Goal: Transaction & Acquisition: Purchase product/service

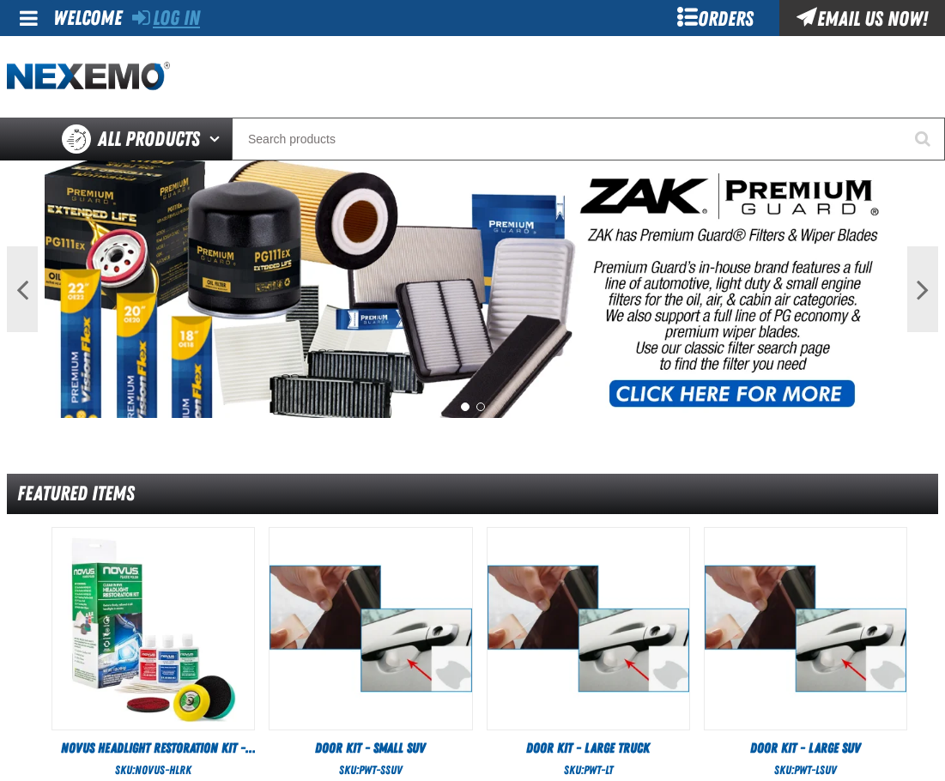
click at [161, 20] on link "Log In" at bounding box center [166, 18] width 68 height 24
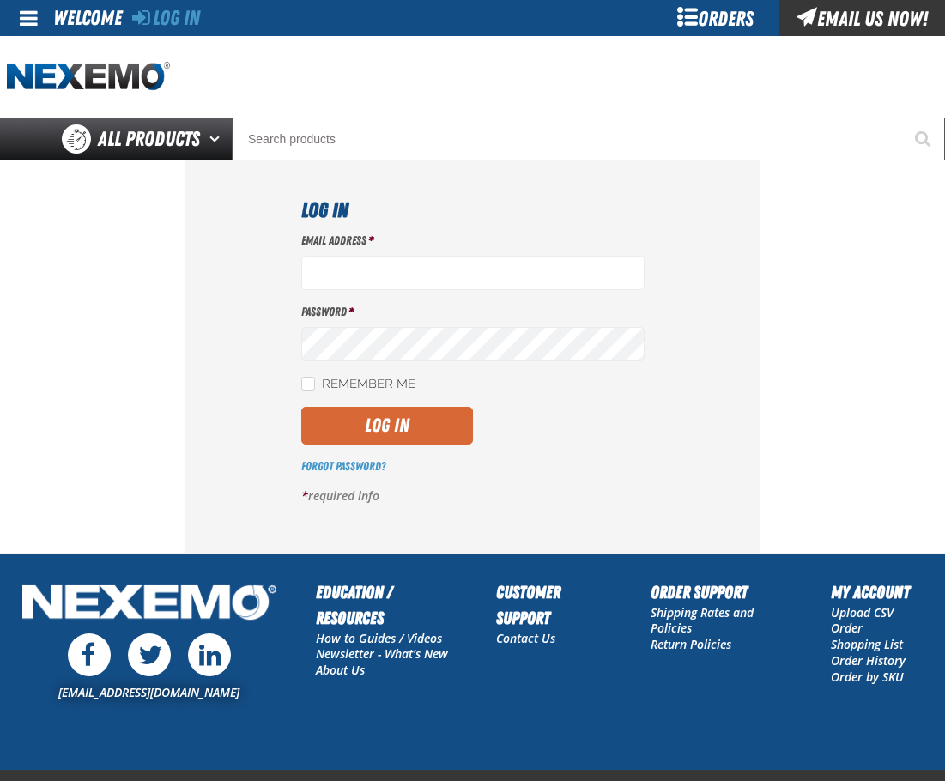
type input "[EMAIL_ADDRESS][DOMAIN_NAME]"
click at [397, 427] on button "Log In" at bounding box center [387, 426] width 172 height 38
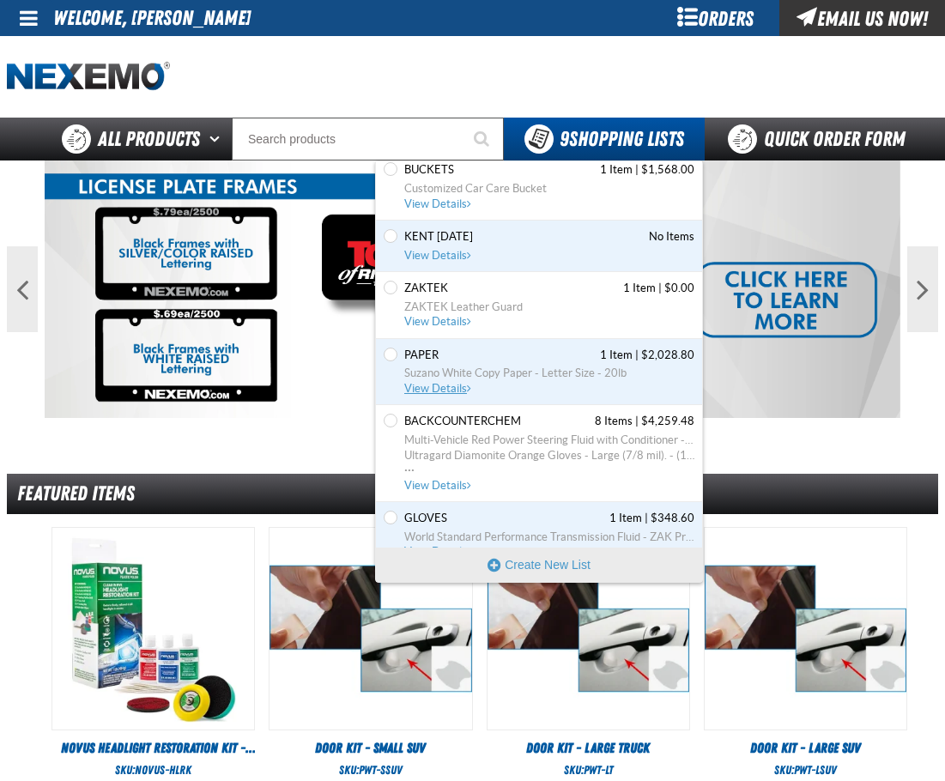
scroll to position [244, 0]
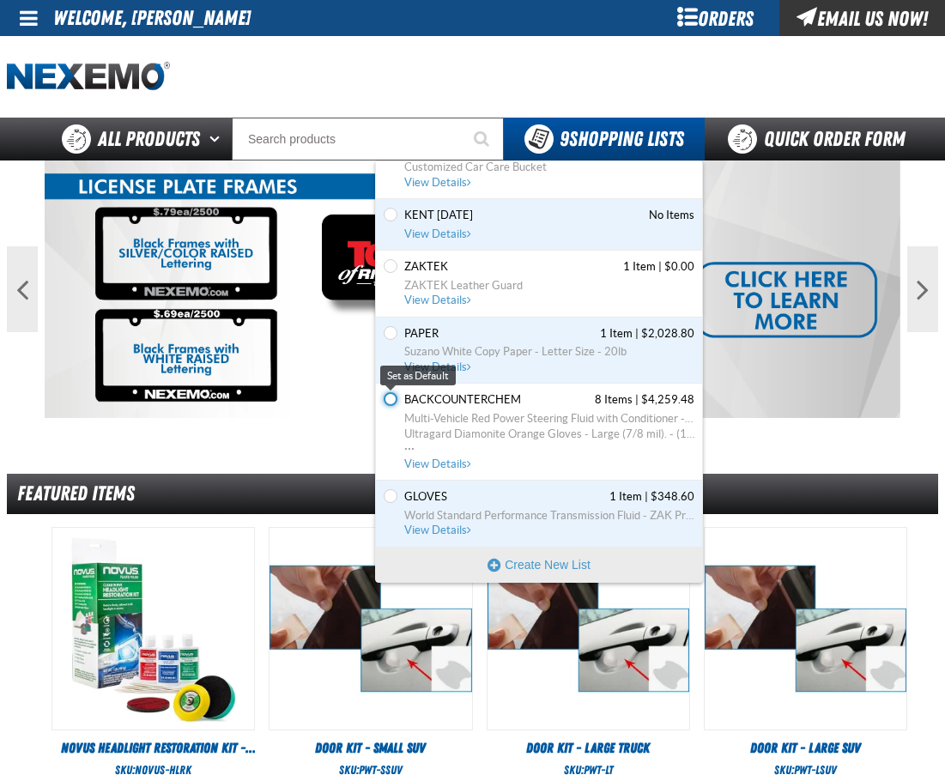
click at [391, 396] on input "Set the BACKCOUNTERCHEM as Default" at bounding box center [391, 399] width 14 height 14
radio input "true"
click at [451, 463] on span "View Details" at bounding box center [439, 463] width 70 height 13
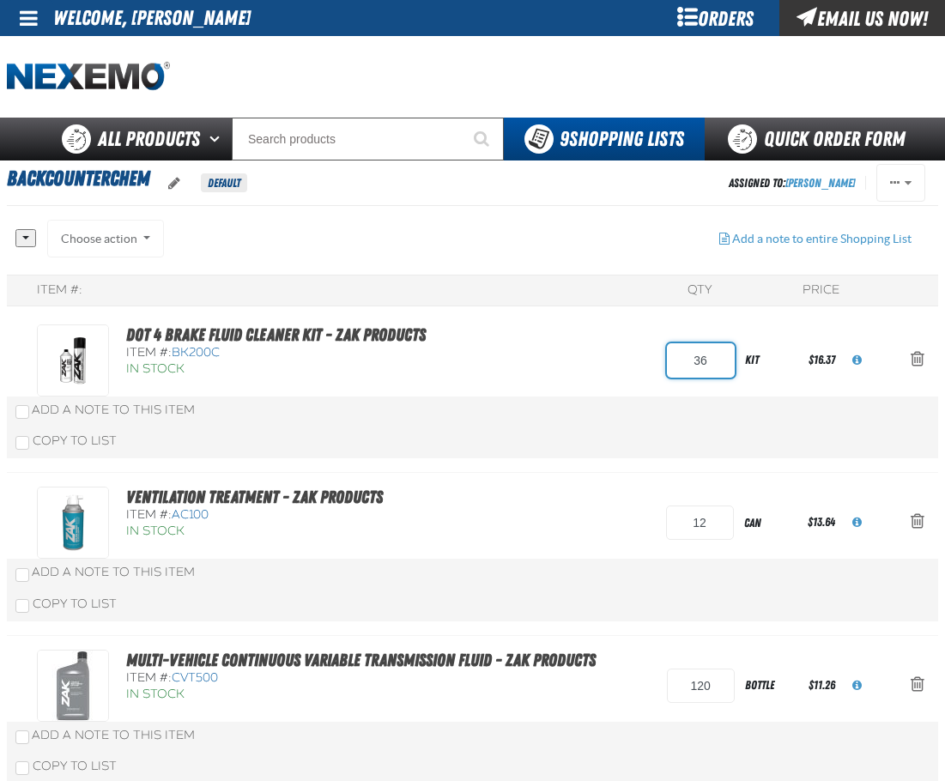
click at [678, 372] on input "36" at bounding box center [701, 360] width 68 height 34
click at [678, 371] on input "36" at bounding box center [701, 360] width 68 height 34
type input "18"
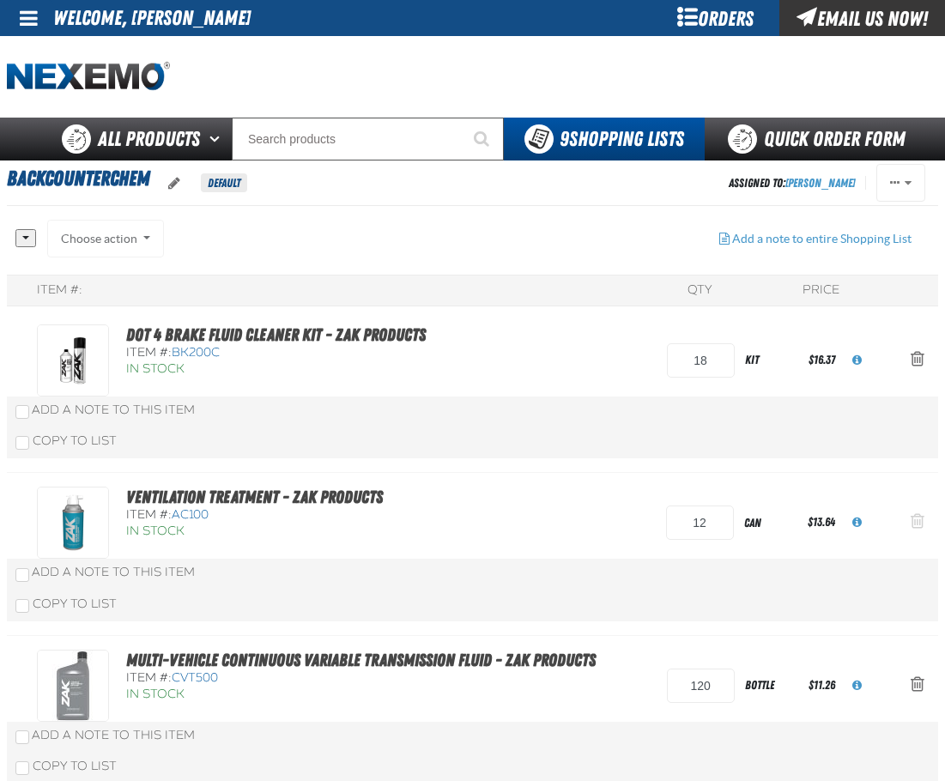
click at [929, 523] on button "Action Remove Ventilation Treatment - ZAK Products from BACKCOUNTERCHEM" at bounding box center [917, 523] width 41 height 38
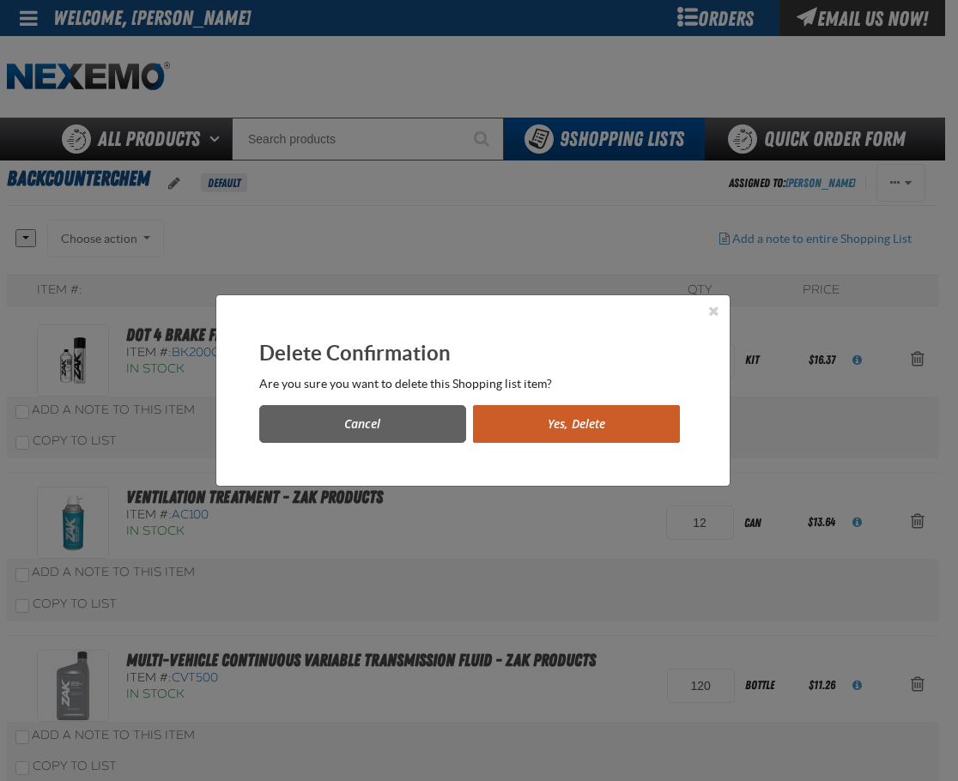
click at [666, 425] on button "Yes, Delete" at bounding box center [576, 424] width 207 height 38
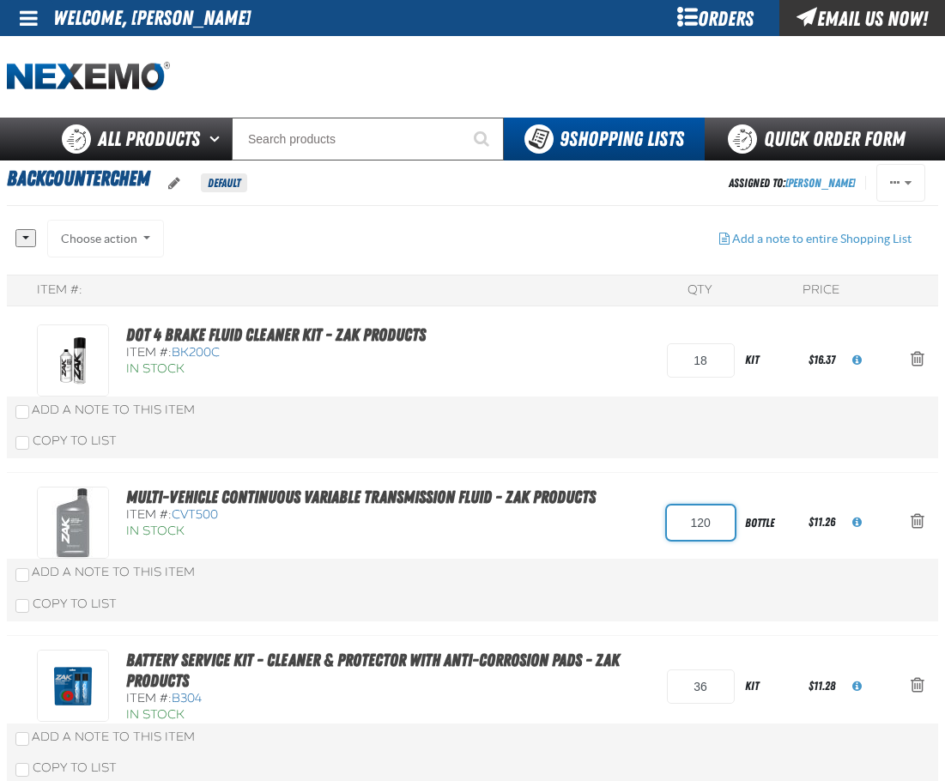
click at [671, 529] on input "120" at bounding box center [701, 522] width 68 height 34
type input "60"
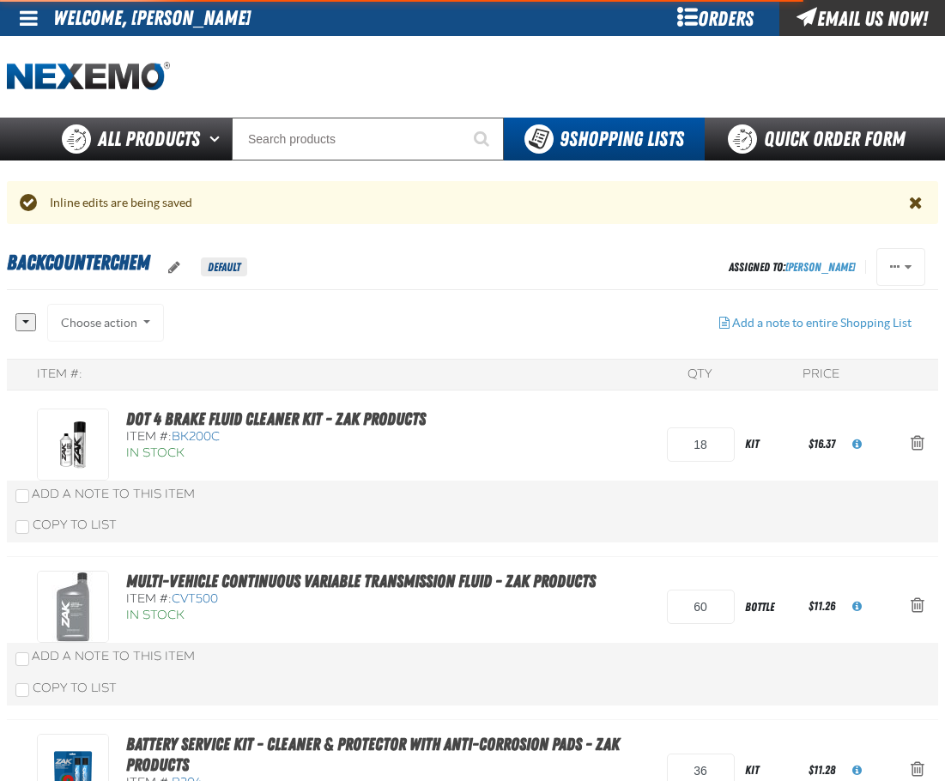
click at [669, 577] on div "Multi-Vehicle Continuous Variable Transmission Fluid - ZAK Products Item #: CVT…" at bounding box center [472, 638] width 931 height 163
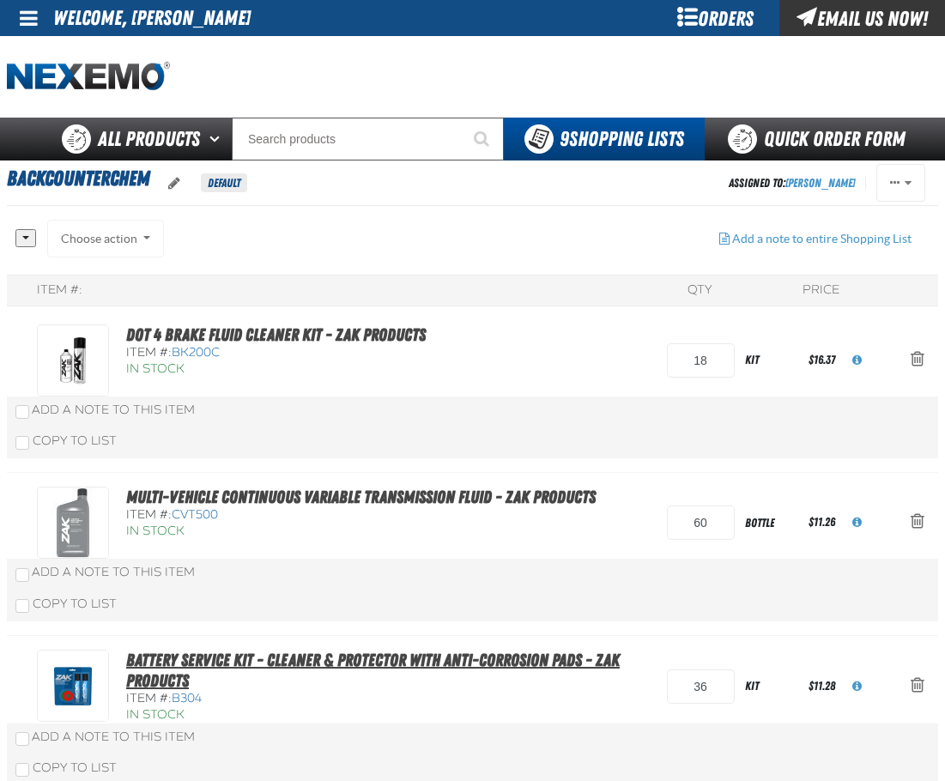
click at [567, 656] on link "Battery Service Kit - Cleaner & Protector with Anti-Corrosion Pads - ZAK Produc…" at bounding box center [372, 670] width 493 height 41
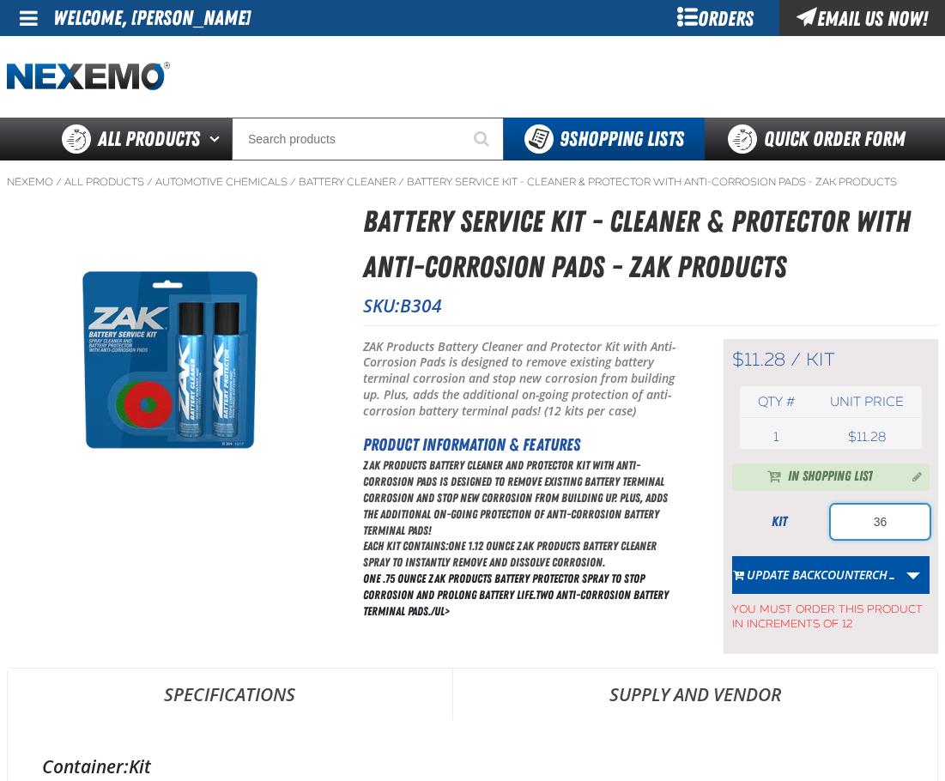
click at [838, 521] on input "36" at bounding box center [880, 522] width 99 height 34
click at [838, 520] on input "36" at bounding box center [880, 522] width 99 height 34
type input "24"
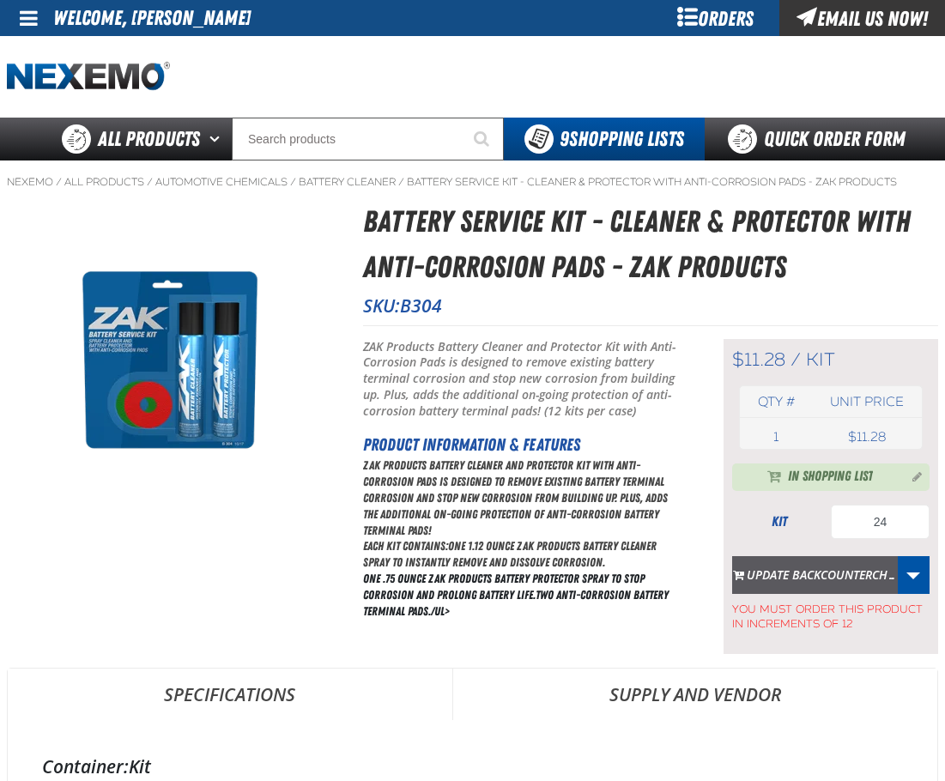
click at [779, 583] on button "Update BACKCOUNTERCH…" at bounding box center [815, 575] width 166 height 38
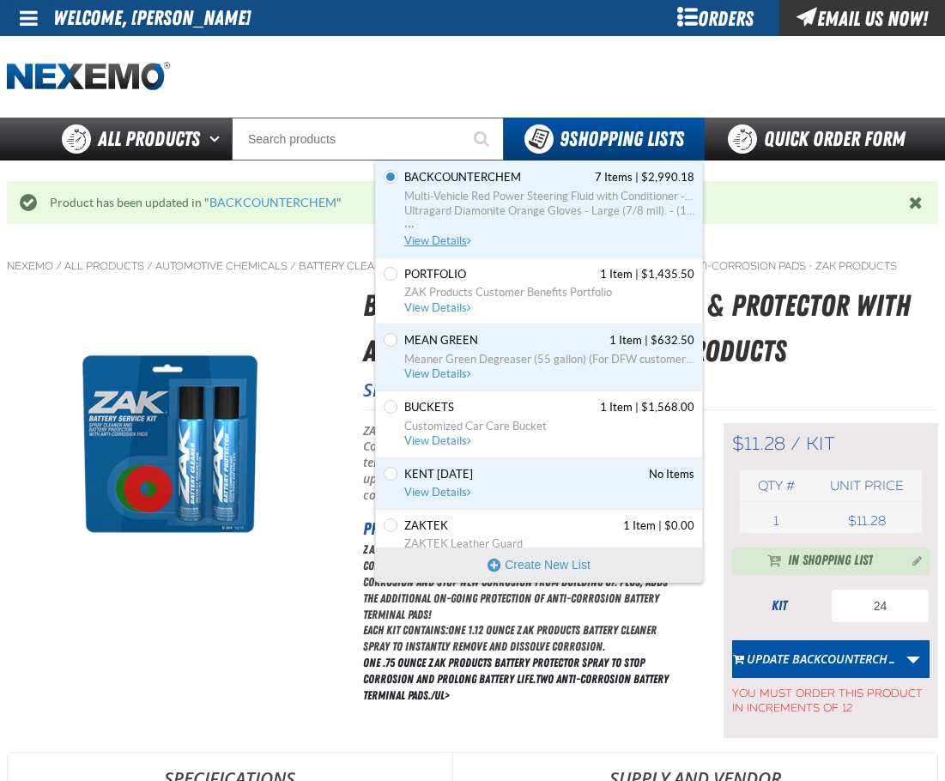
click at [445, 238] on span "View Details" at bounding box center [439, 240] width 70 height 13
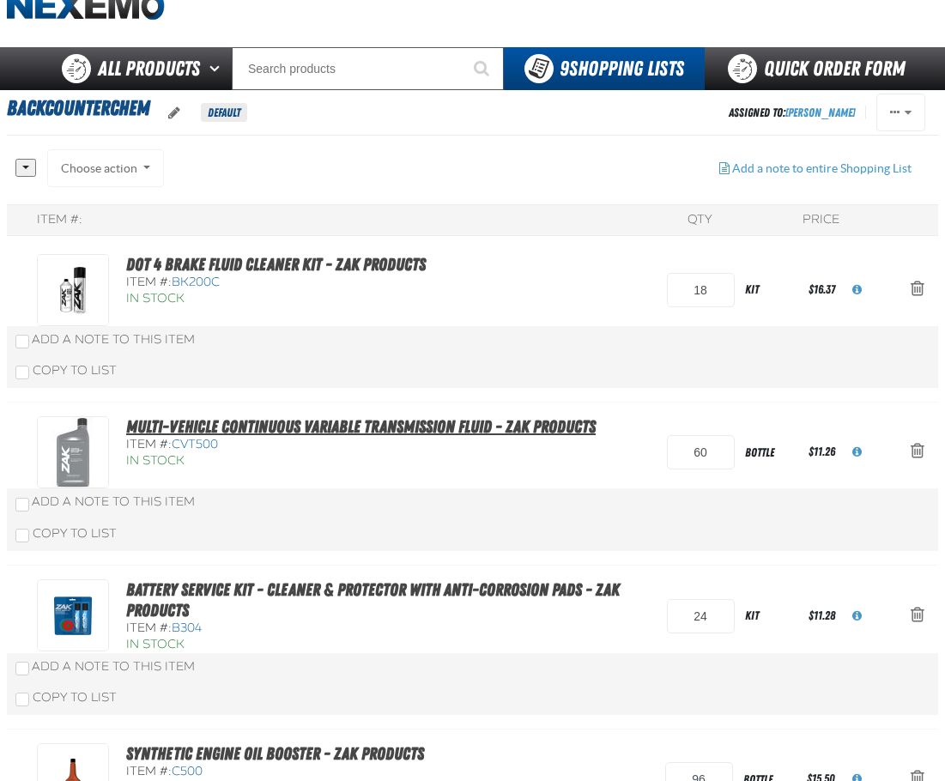
scroll to position [200, 0]
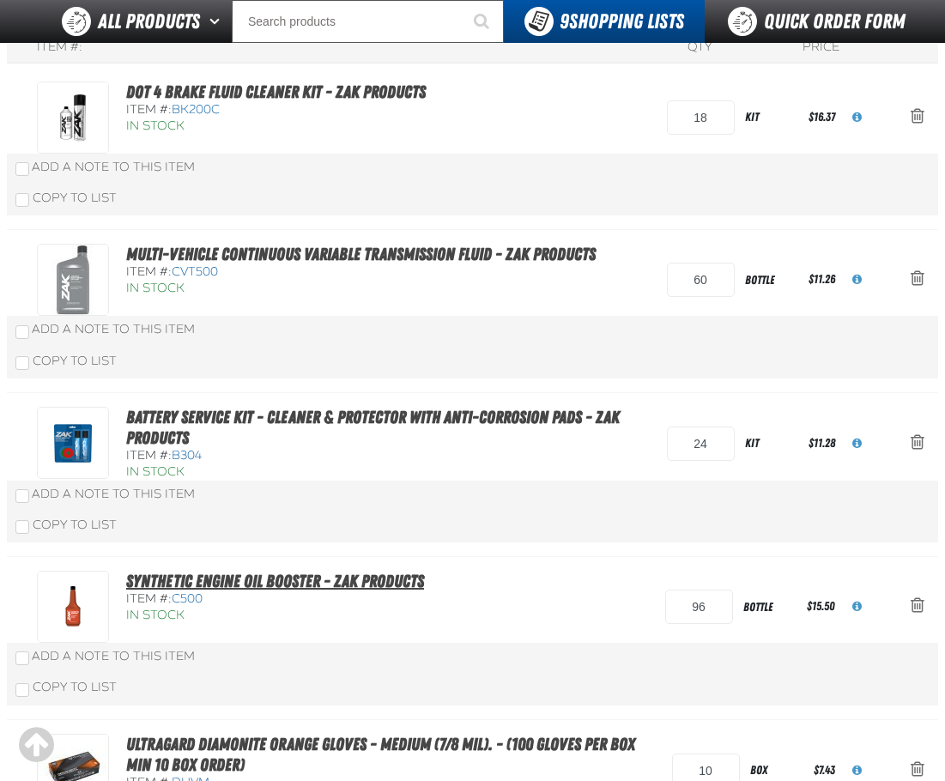
click at [349, 589] on link "Synthetic Engine Oil Booster - ZAK Products" at bounding box center [275, 581] width 298 height 21
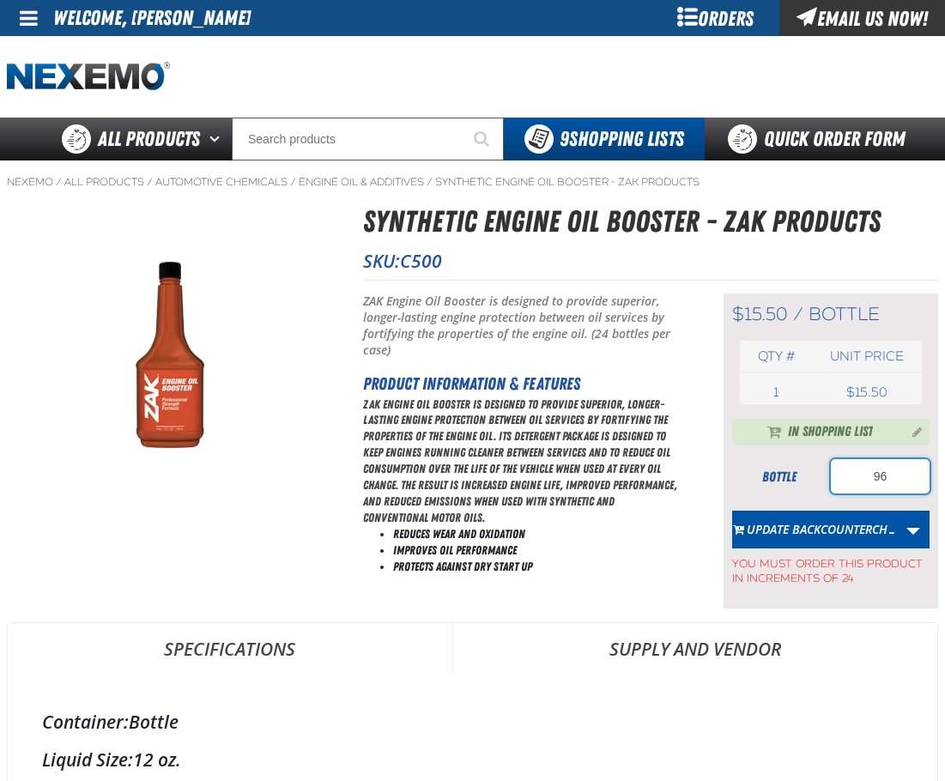
click at [859, 462] on input "96" at bounding box center [880, 476] width 99 height 34
type input "48"
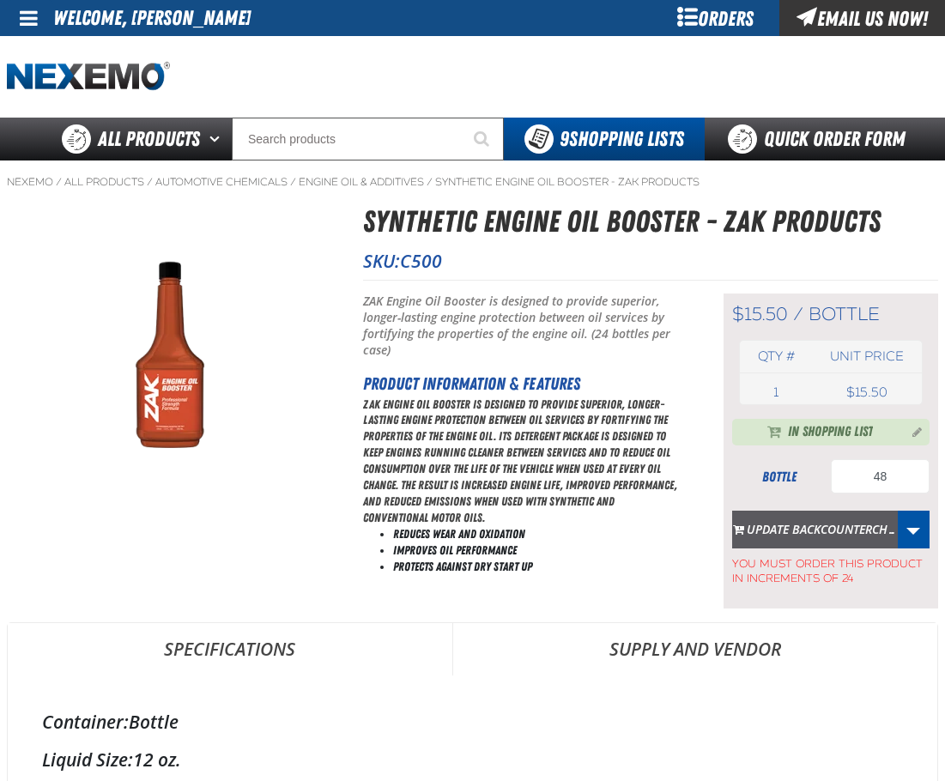
click at [797, 527] on button "Update BACKCOUNTERCH…" at bounding box center [815, 530] width 166 height 38
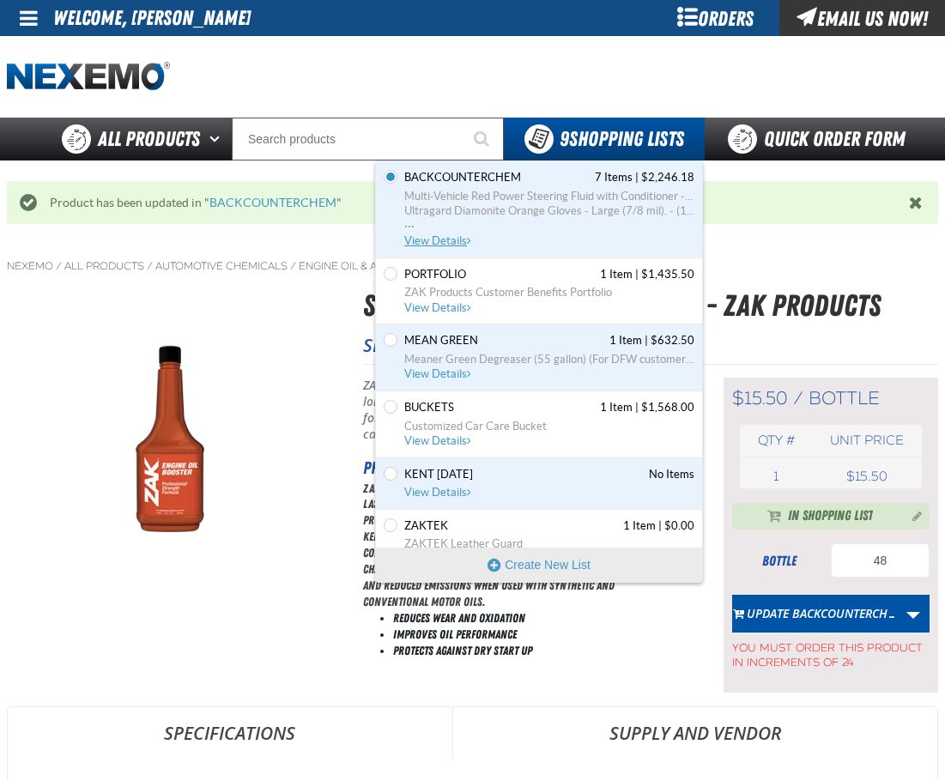
click at [448, 239] on span "View Details" at bounding box center [439, 240] width 70 height 13
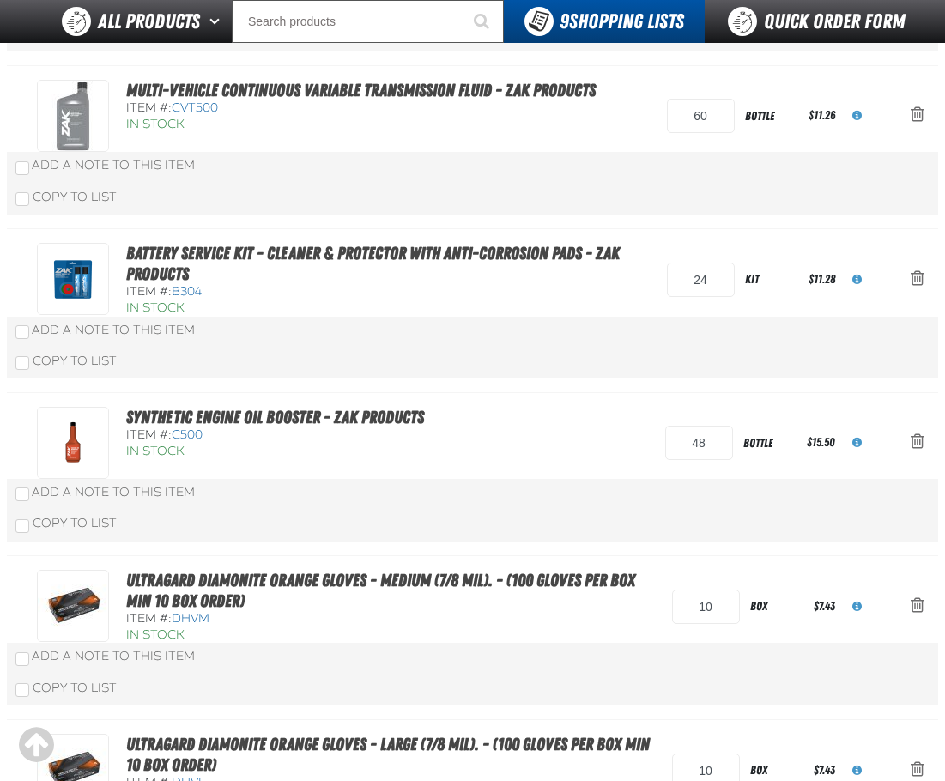
scroll to position [401, 0]
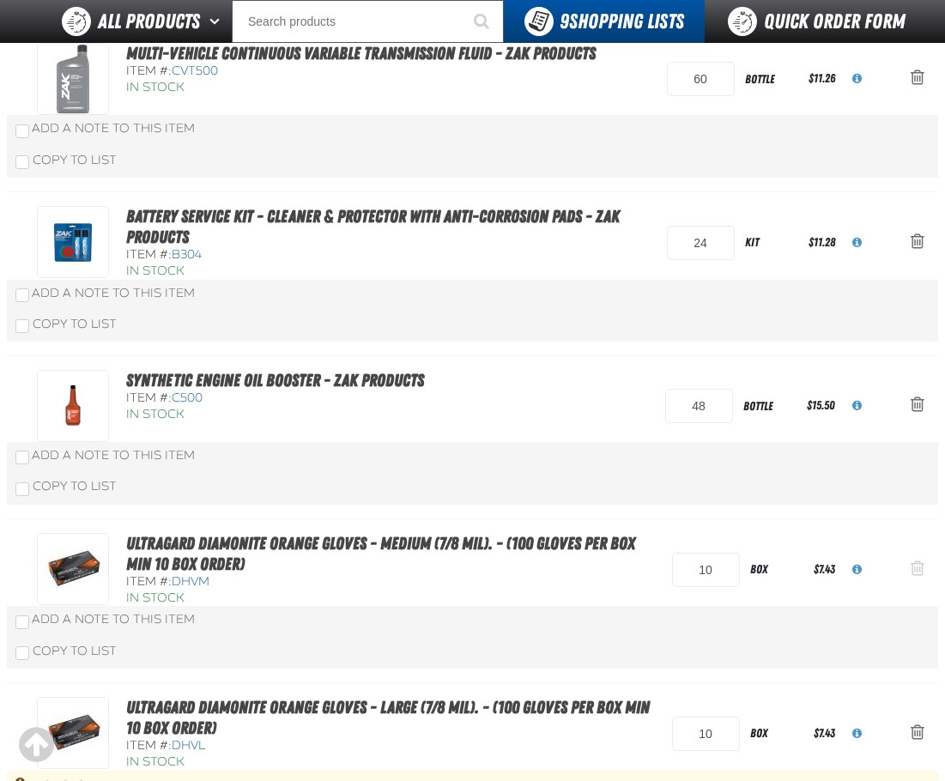
click at [920, 559] on span "Action Remove Ultragard Diamonite Orange Gloves - Medium (7/8 mil). - (100 glov…" at bounding box center [917, 567] width 14 height 17
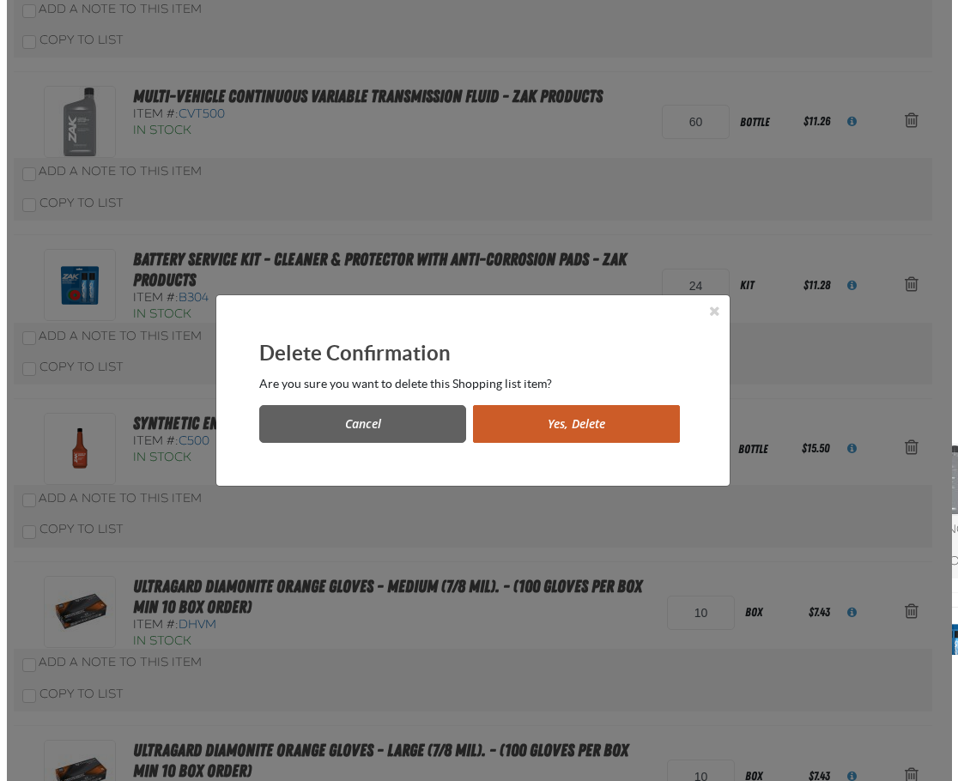
scroll to position [0, 0]
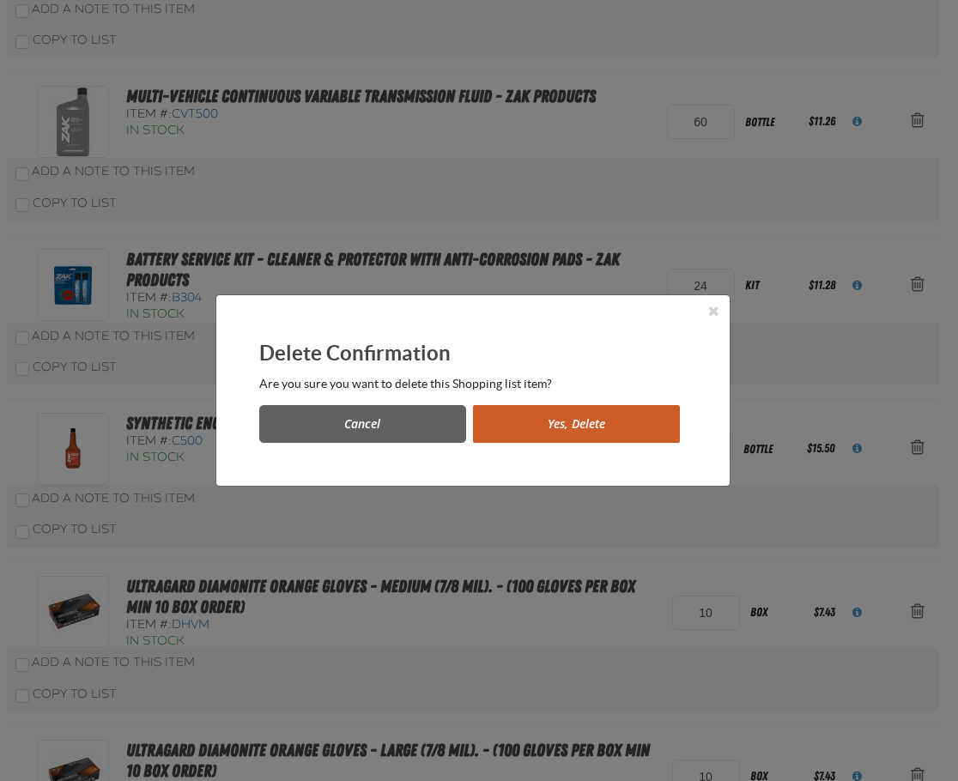
click at [607, 414] on button "Yes, Delete" at bounding box center [576, 424] width 207 height 38
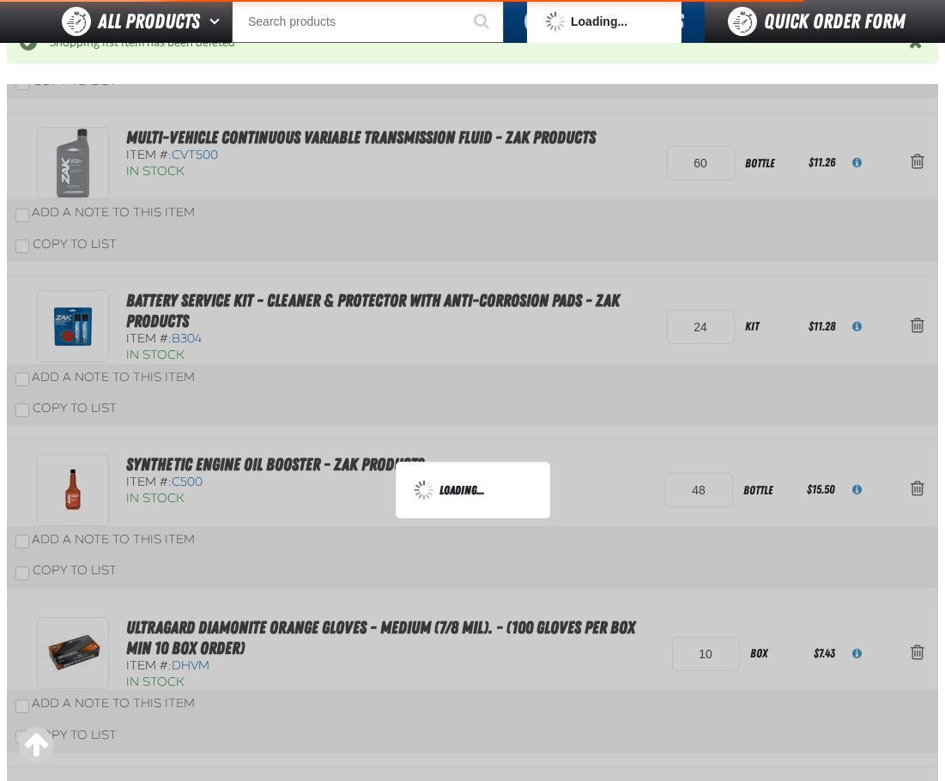
scroll to position [485, 0]
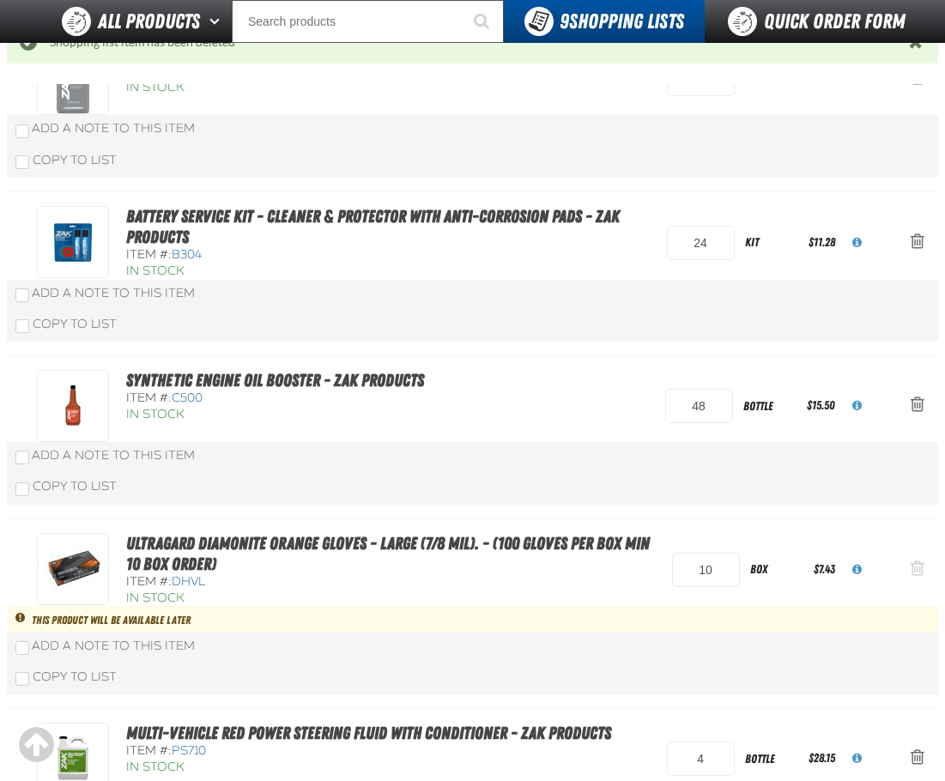
click at [910, 560] on button "Action Remove Ultragard Diamonite Orange Gloves - Large (7/8 mil). - (100 glove…" at bounding box center [917, 570] width 41 height 38
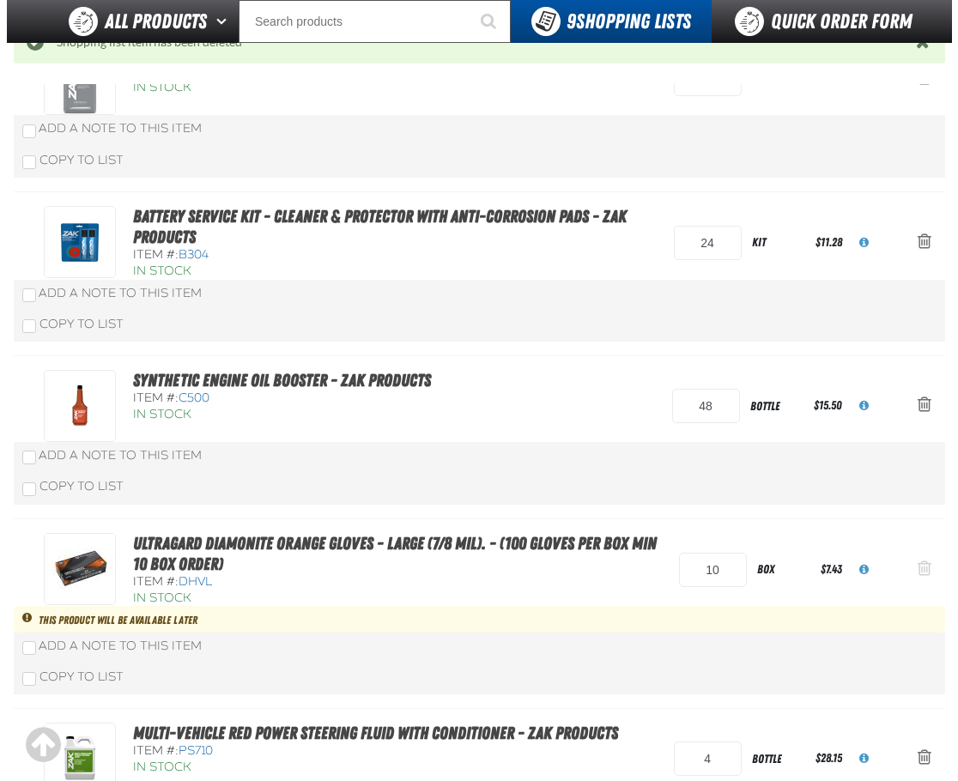
scroll to position [0, 0]
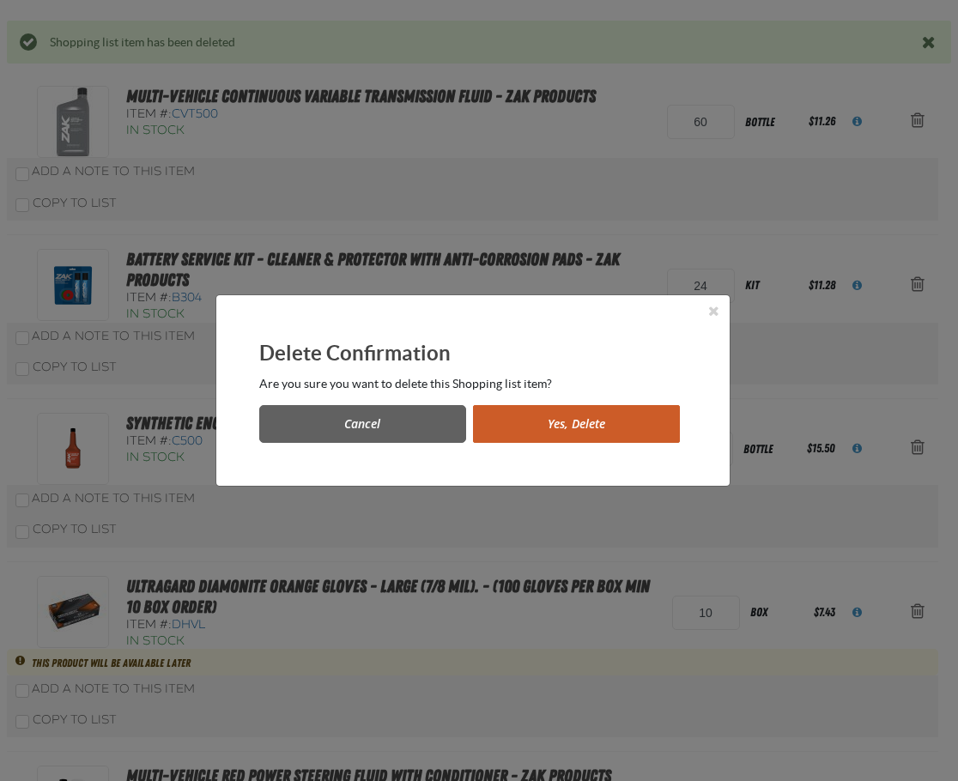
click at [598, 403] on div "Cancel Yes, Delete" at bounding box center [472, 416] width 427 height 51
click at [602, 416] on button "Yes, Delete" at bounding box center [576, 424] width 207 height 38
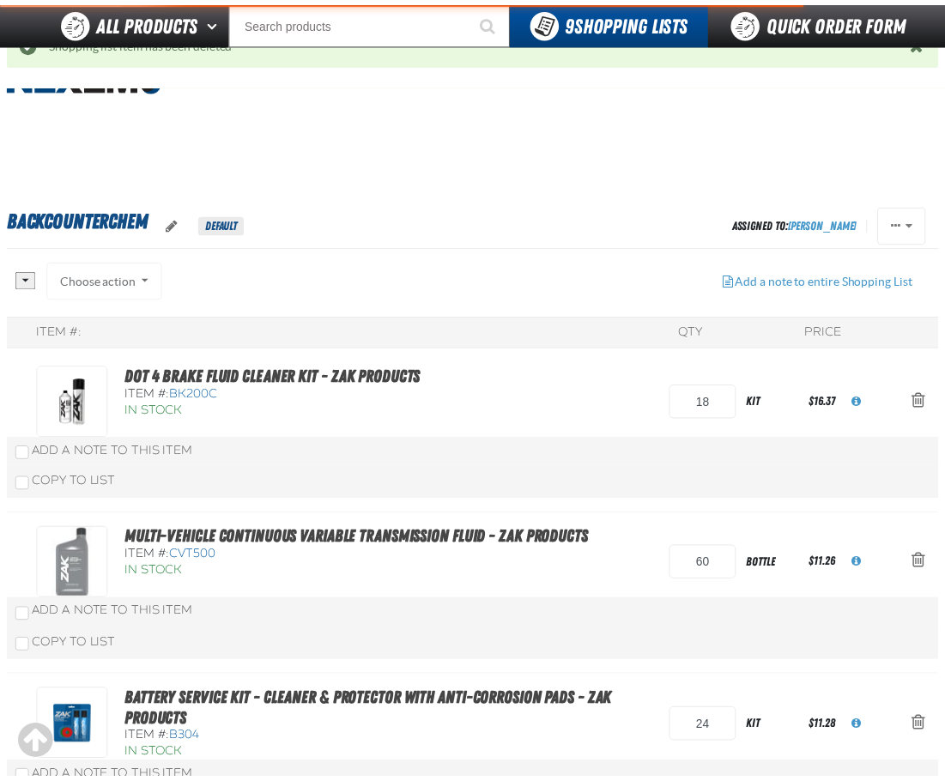
scroll to position [485, 0]
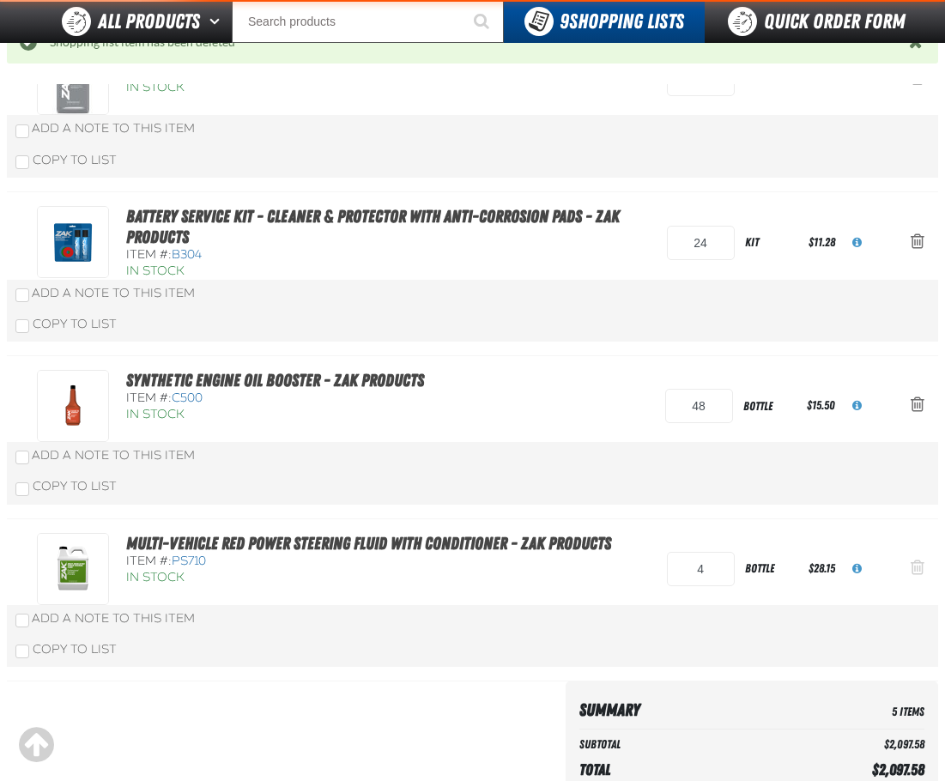
click at [922, 565] on span "Action Remove Multi-Vehicle Red Power Steering Fluid with Conditioner - ZAK Pro…" at bounding box center [917, 567] width 14 height 17
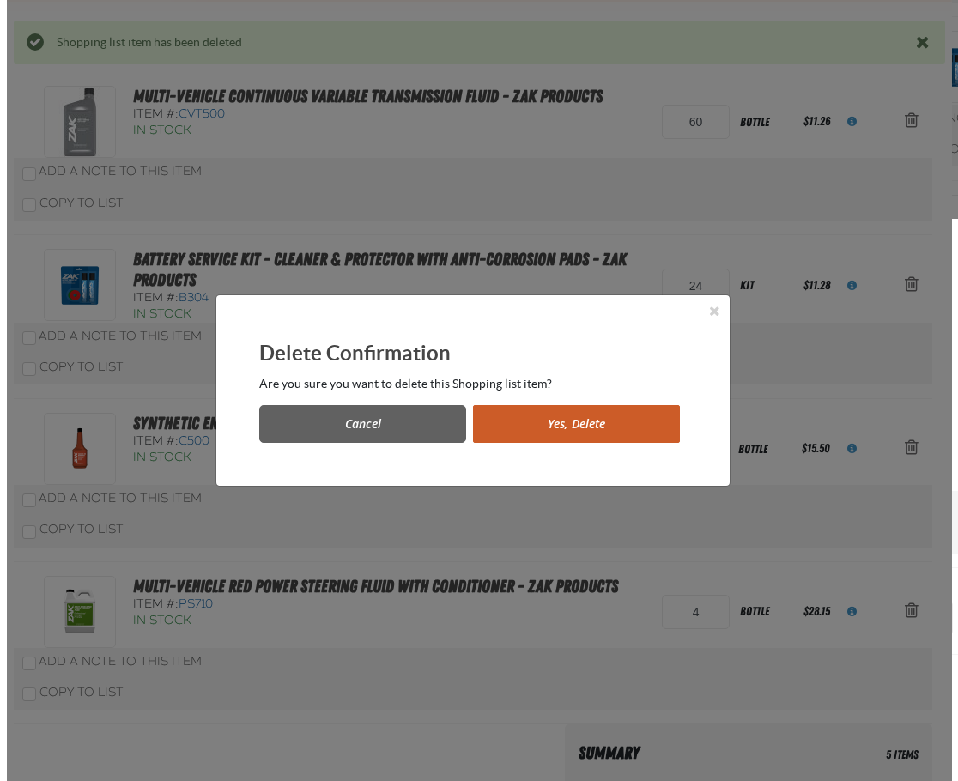
scroll to position [0, 0]
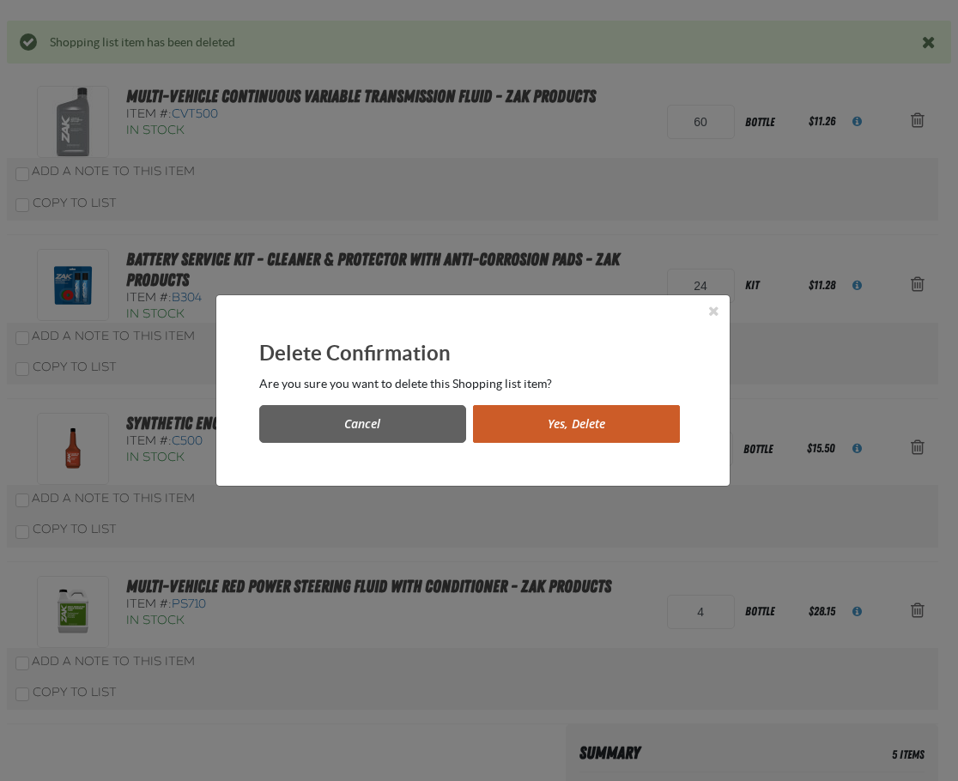
click at [596, 429] on button "Yes, Delete" at bounding box center [576, 424] width 207 height 38
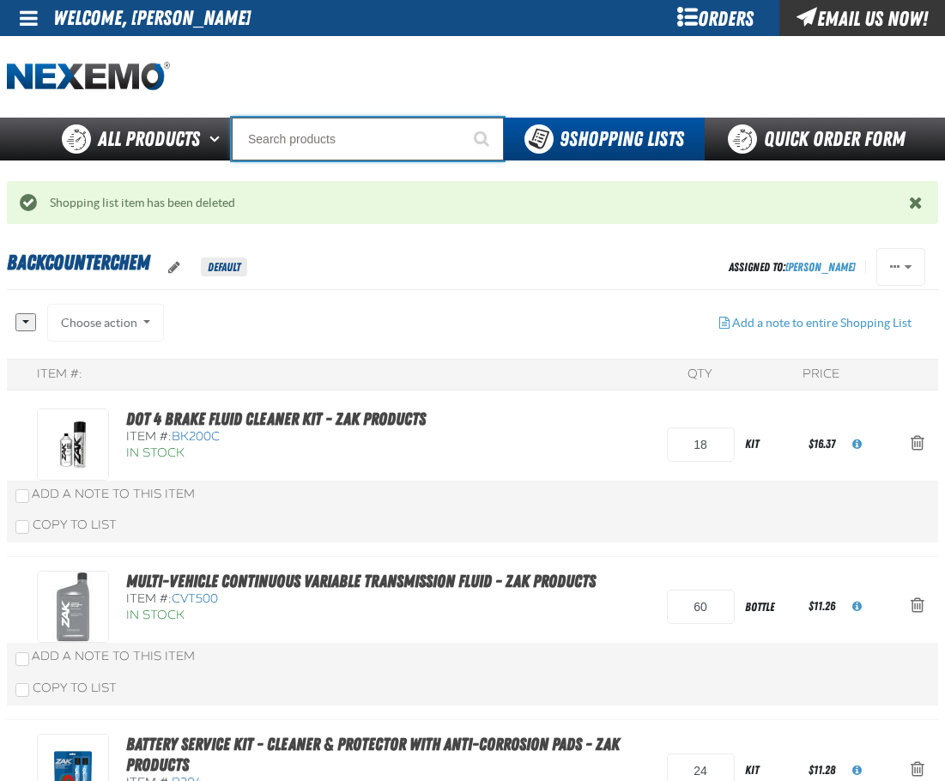
click at [279, 143] on input "Search" at bounding box center [368, 139] width 272 height 43
type input "UC"
type input "UC RED"
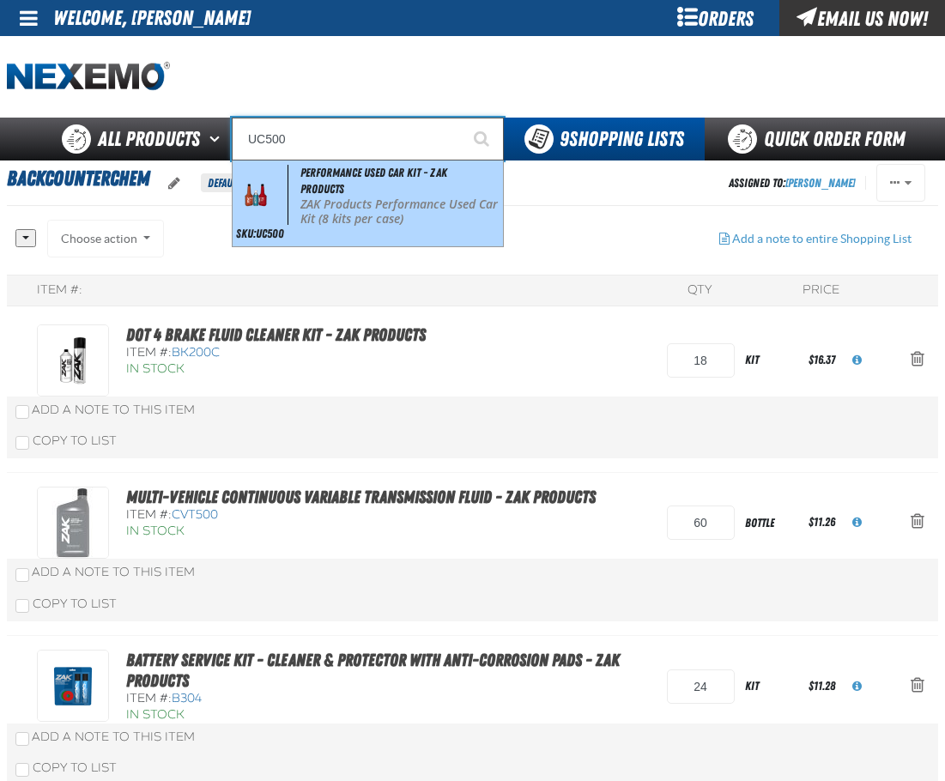
click at [324, 178] on span "Performance Used Car Kit - ZAK Products" at bounding box center [373, 181] width 147 height 30
type input "Performance Used Car Kit - ZAK Products"
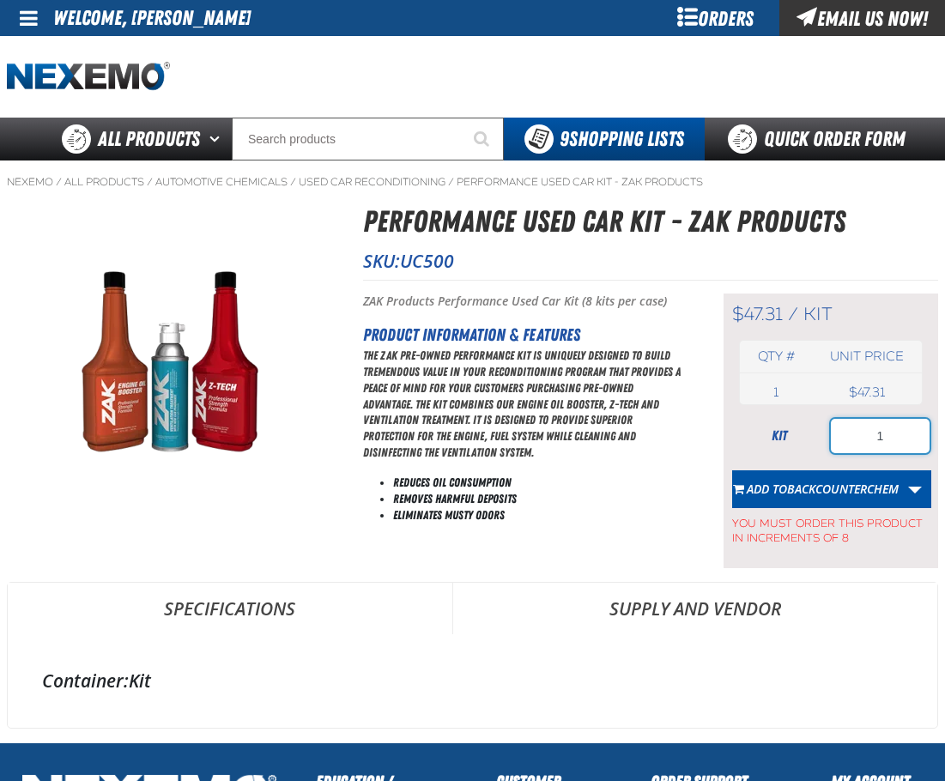
click at [845, 440] on input "1" at bounding box center [880, 436] width 99 height 34
type input "40"
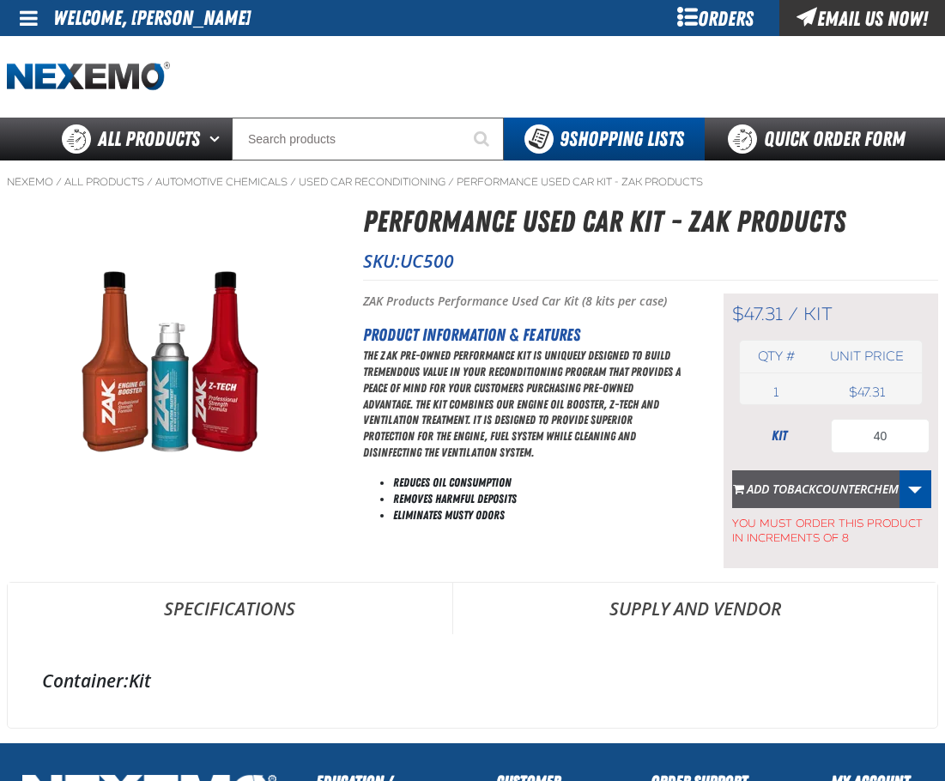
click at [850, 482] on span "BACKCOUNTERCHEM" at bounding box center [843, 489] width 112 height 16
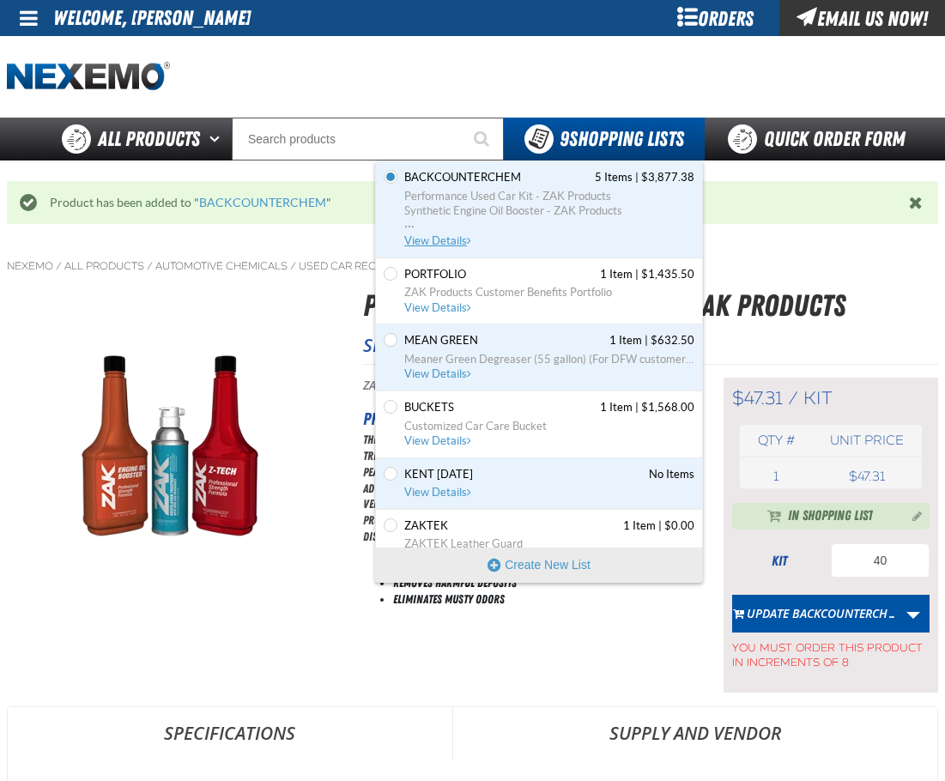
click at [441, 239] on span "View Details" at bounding box center [439, 240] width 70 height 13
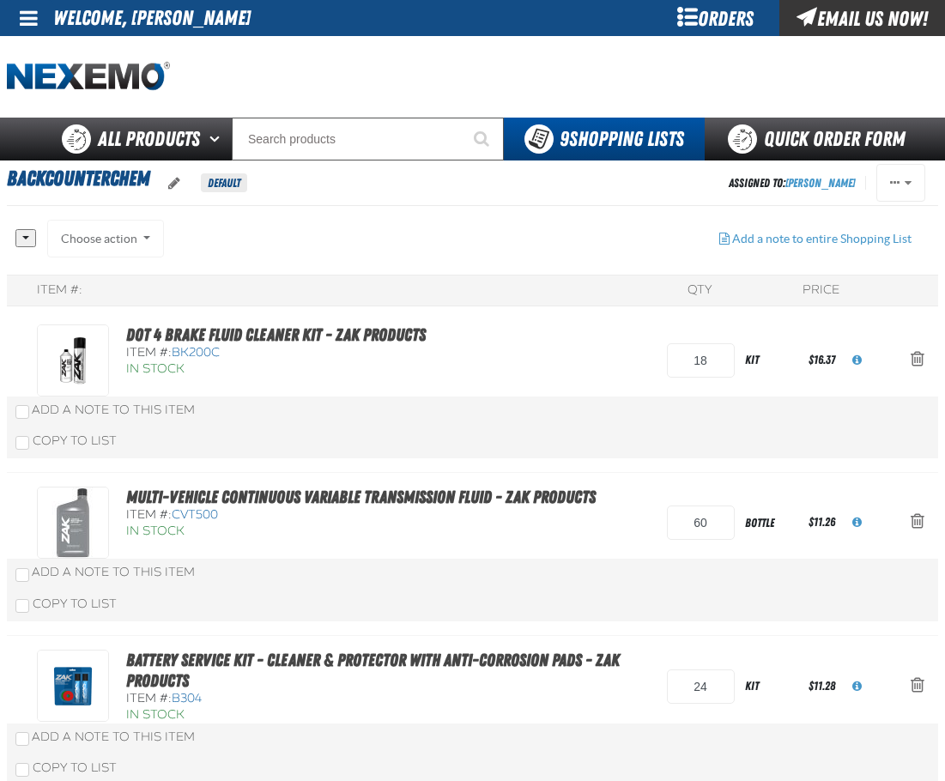
click at [268, 322] on div "DOT 4 Brake Fluid Cleaner Kit - ZAK Products Item #: BK200C In Stock 18 kit" at bounding box center [472, 392] width 931 height 163
click at [271, 330] on link "DOT 4 Brake Fluid Cleaner Kit - ZAK Products" at bounding box center [275, 334] width 299 height 21
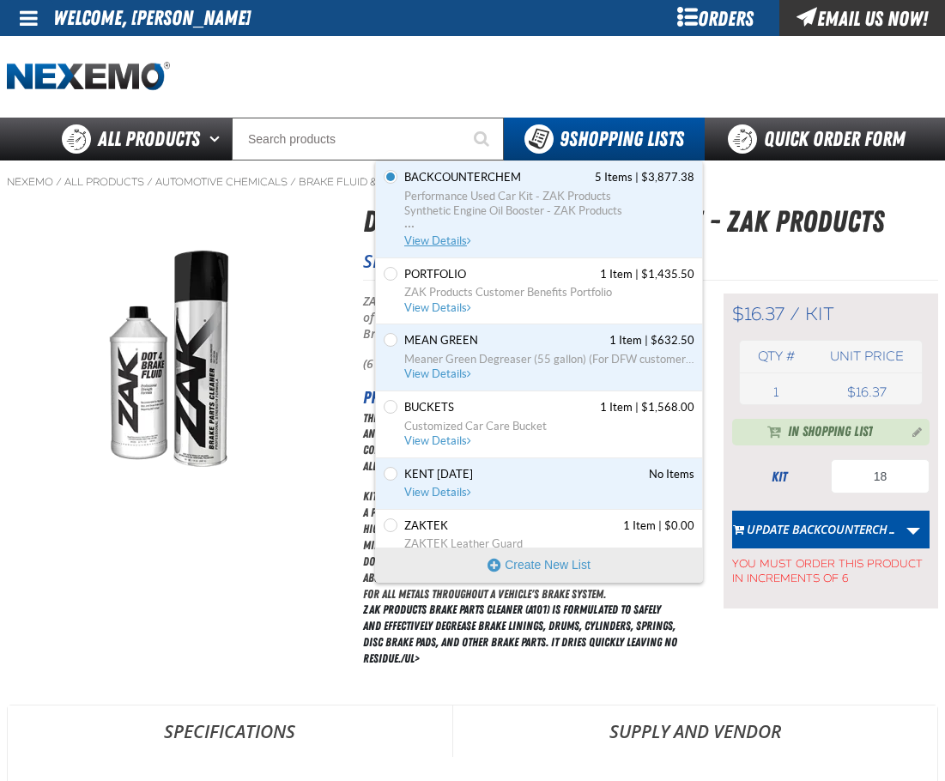
click at [445, 226] on span "Performance Used Car Kit - ZAK Products Synthetic Engine Oil Booster - ZAK Prod…" at bounding box center [549, 211] width 290 height 45
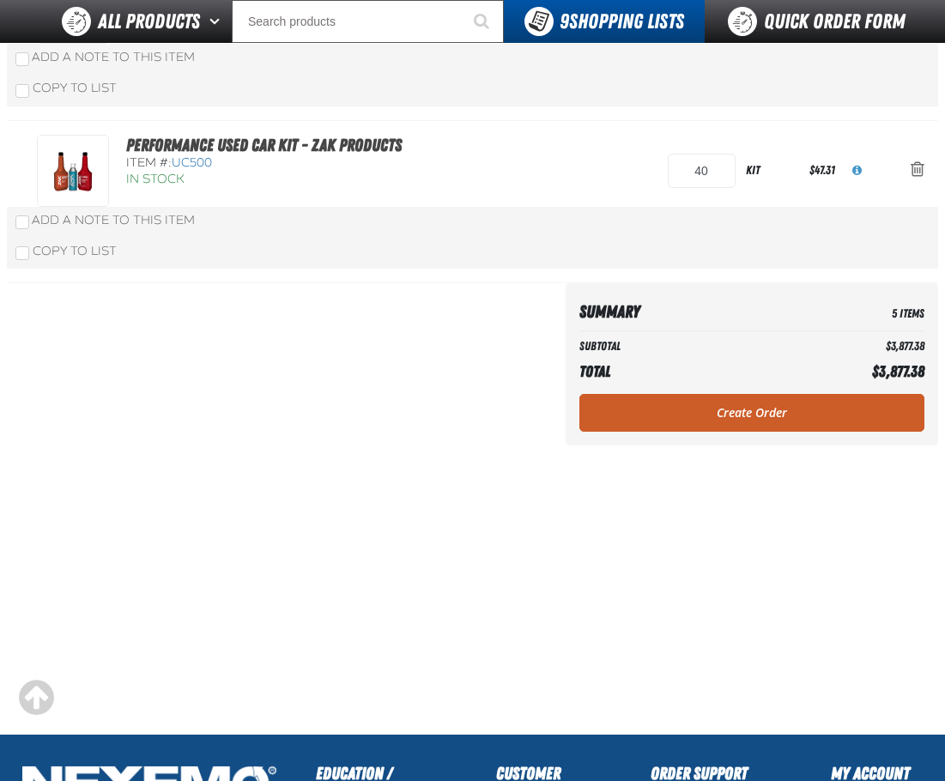
scroll to position [801, 0]
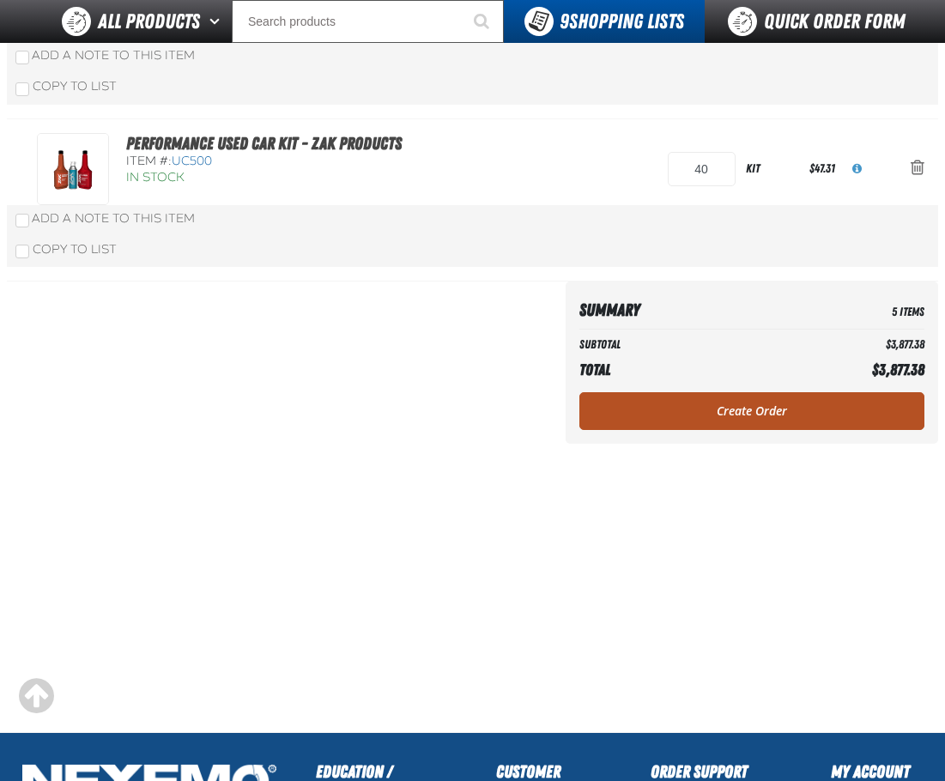
click at [675, 408] on link "Create Order" at bounding box center [751, 411] width 345 height 38
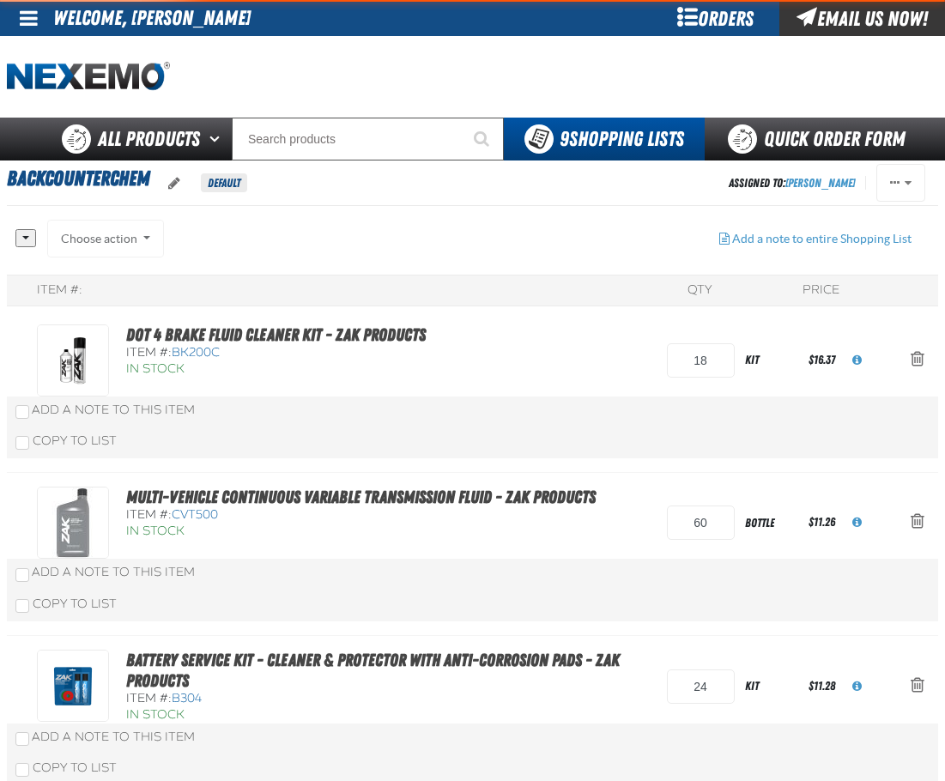
scroll to position [844, 0]
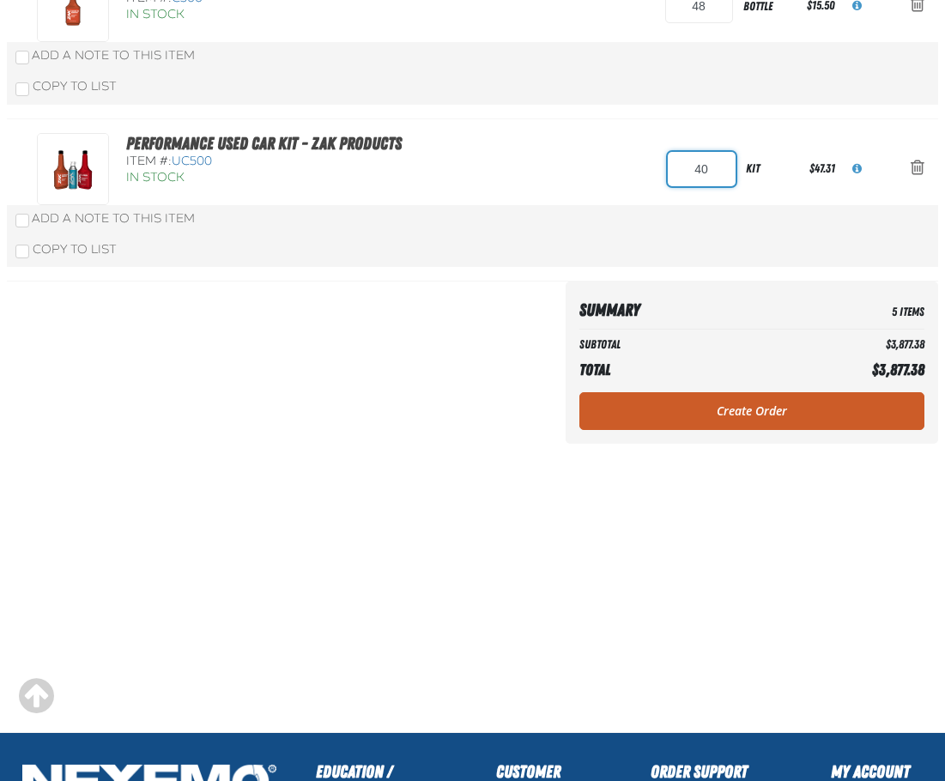
click at [668, 167] on input "40" at bounding box center [702, 169] width 68 height 34
click at [382, 139] on div "Performance Used Car Kit - ZAK Products Item #: UC500 In Stock" at bounding box center [246, 159] width 419 height 53
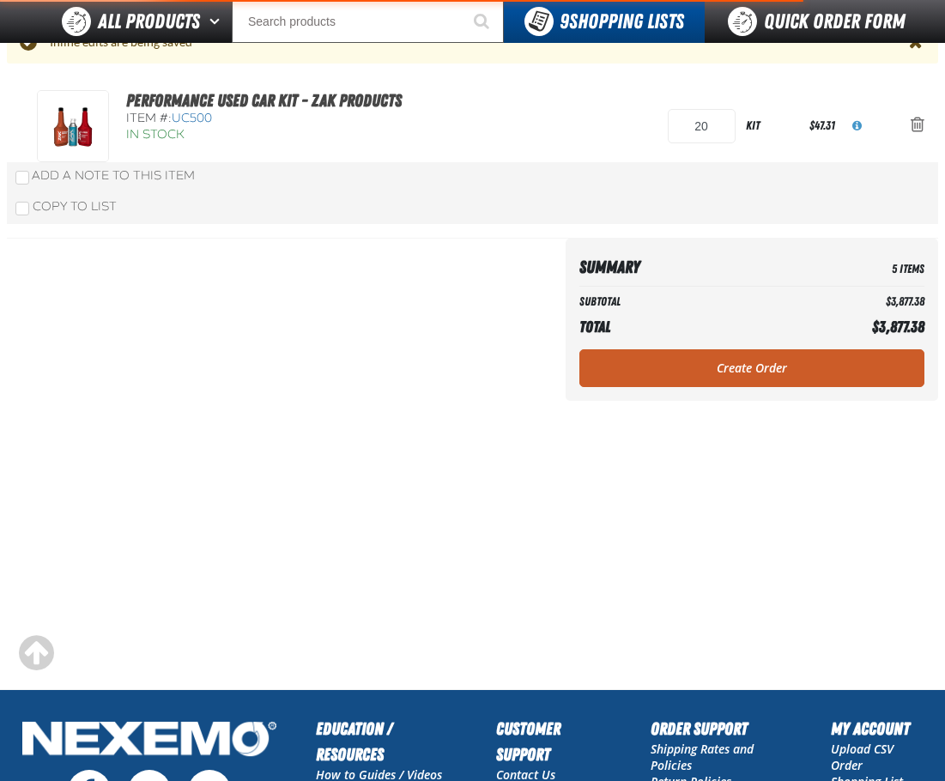
type input "40"
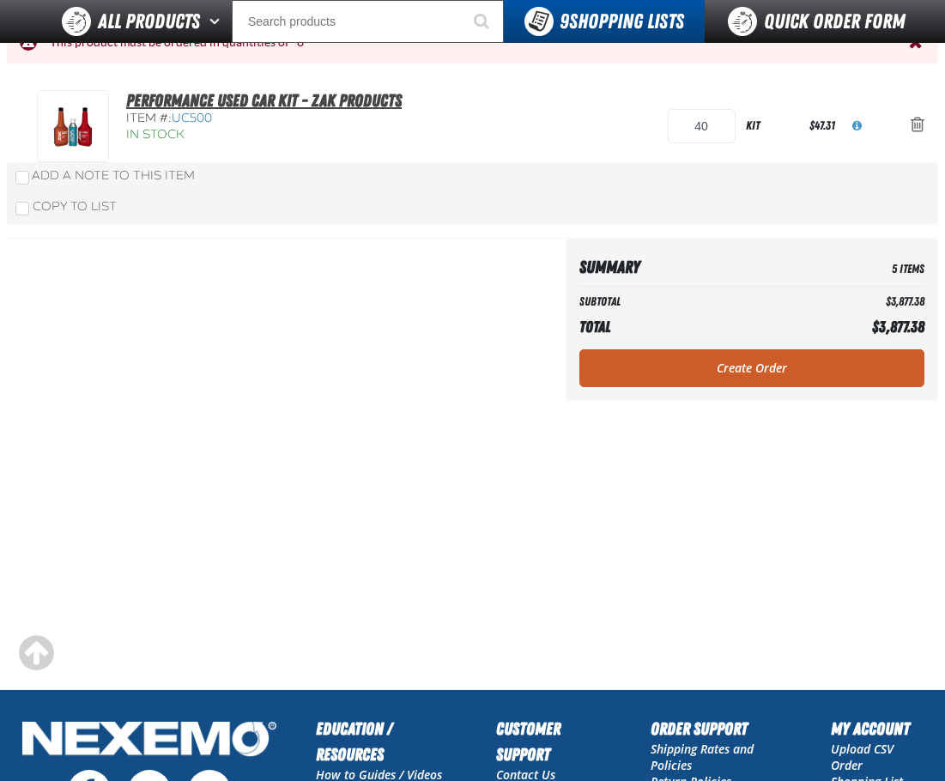
click at [361, 105] on link "Performance Used Car Kit - ZAK Products" at bounding box center [263, 100] width 275 height 21
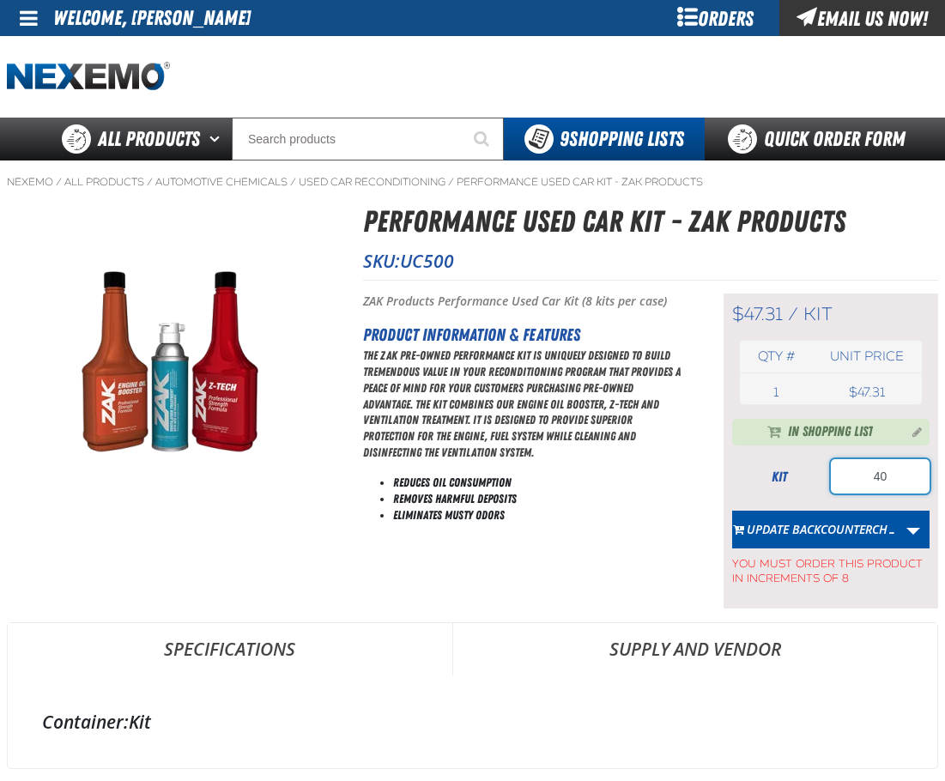
click at [838, 470] on input "40" at bounding box center [880, 476] width 99 height 34
click at [843, 469] on input "40" at bounding box center [880, 476] width 99 height 34
click at [846, 470] on input "40" at bounding box center [880, 476] width 99 height 34
type input "24"
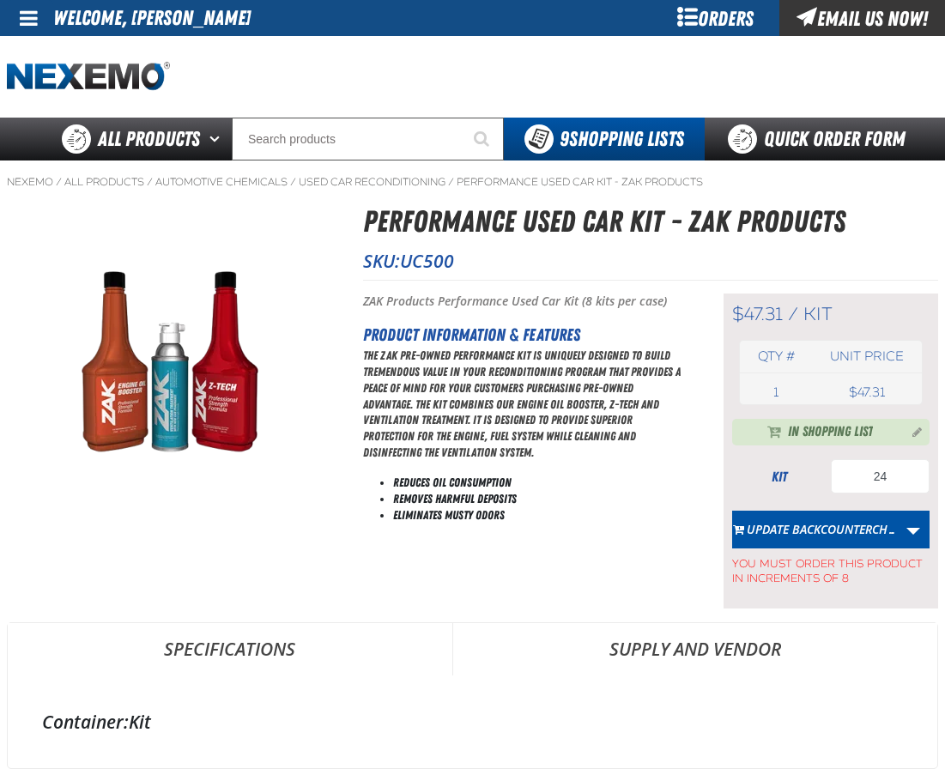
click at [610, 457] on p "The ZAK Pre-Owned Performance Kit is uniquely designed to build tremendous valu…" at bounding box center [522, 404] width 318 height 113
click at [807, 534] on button "Update BACKCOUNTERCH…" at bounding box center [815, 530] width 166 height 38
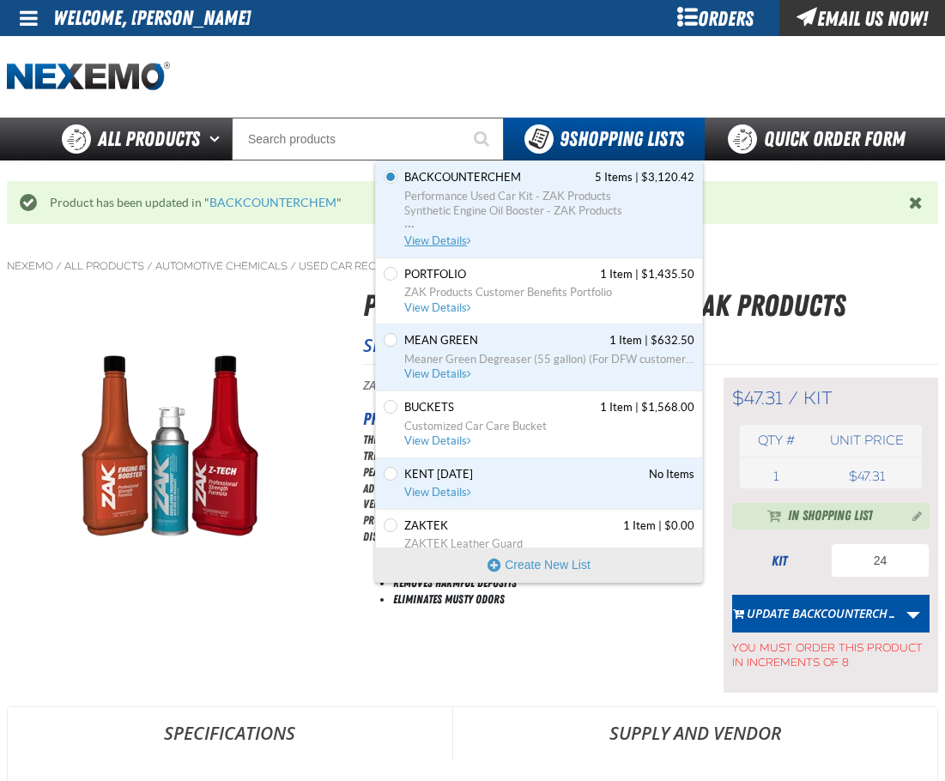
click at [436, 233] on span "Performance Used Car Kit - ZAK Products Synthetic Engine Oil Booster - ZAK Prod…" at bounding box center [549, 211] width 290 height 45
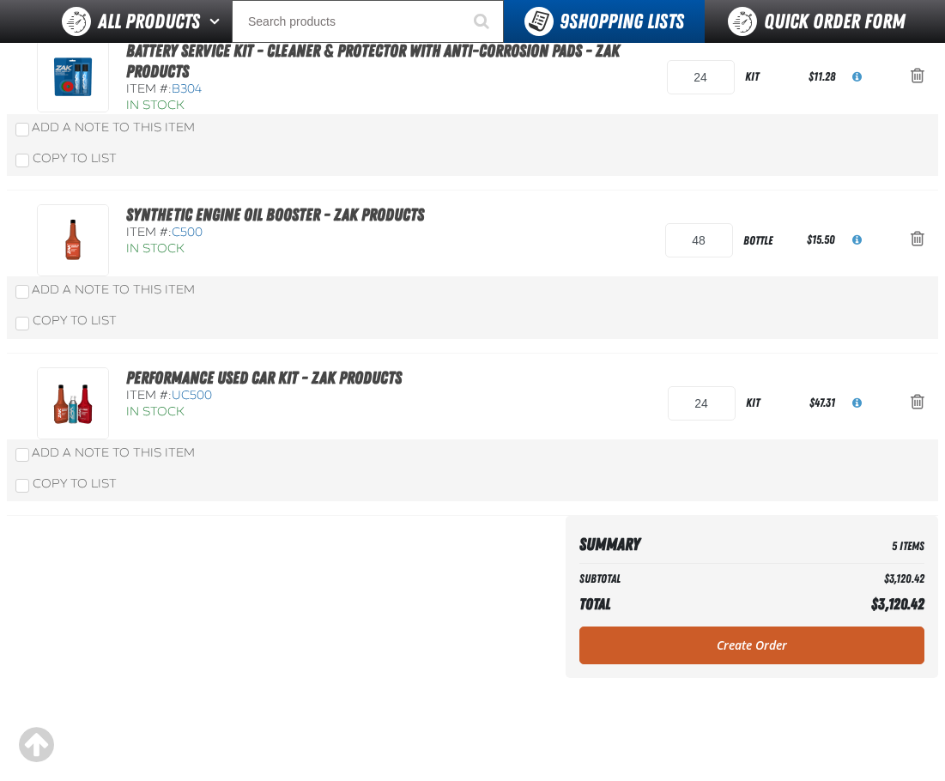
scroll to position [601, 0]
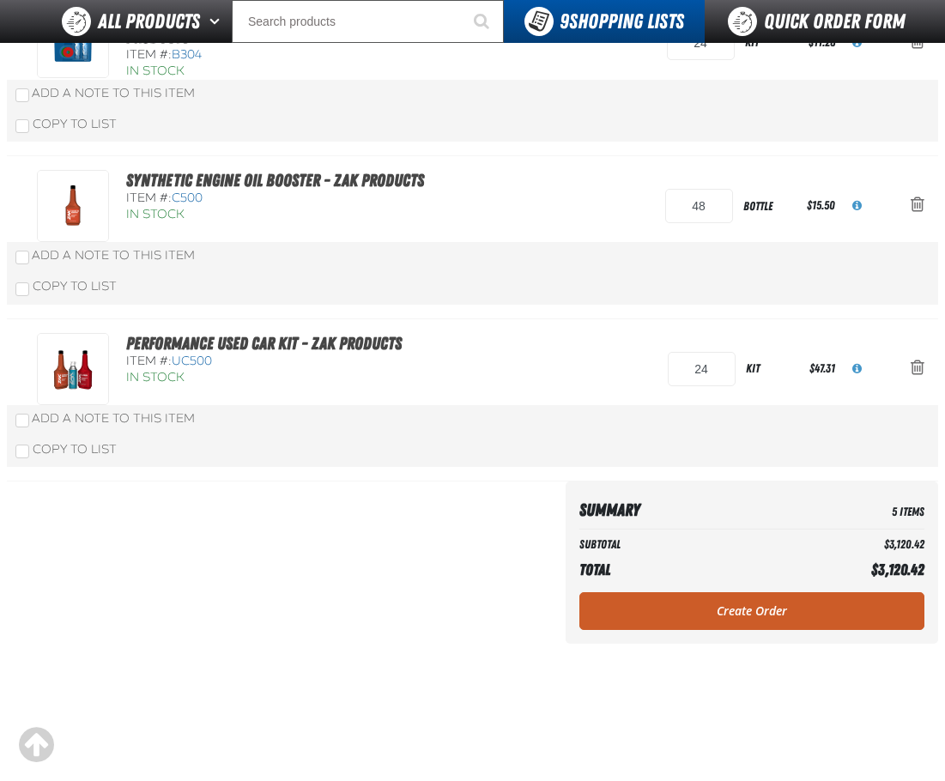
click at [658, 383] on div "Performance Used Car Kit - ZAK Products Item #: UC500 In Stock 24 kit $47.31" at bounding box center [456, 369] width 838 height 72
click at [665, 373] on div "Performance Used Car Kit - ZAK Products Item #: UC500 In Stock 24 kit $47.31" at bounding box center [456, 369] width 838 height 72
click at [665, 372] on div "Performance Used Car Kit - ZAK Products Item #: UC500 In Stock 24 kit $47.31" at bounding box center [456, 369] width 838 height 72
click at [668, 371] on input "24" at bounding box center [702, 369] width 68 height 34
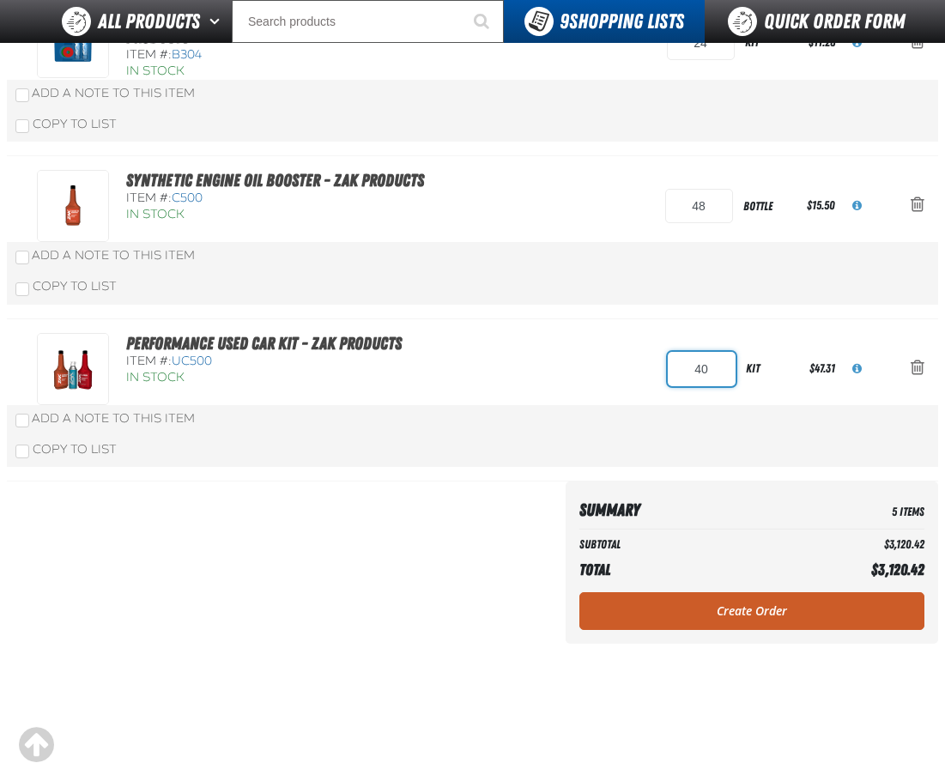
type input "40"
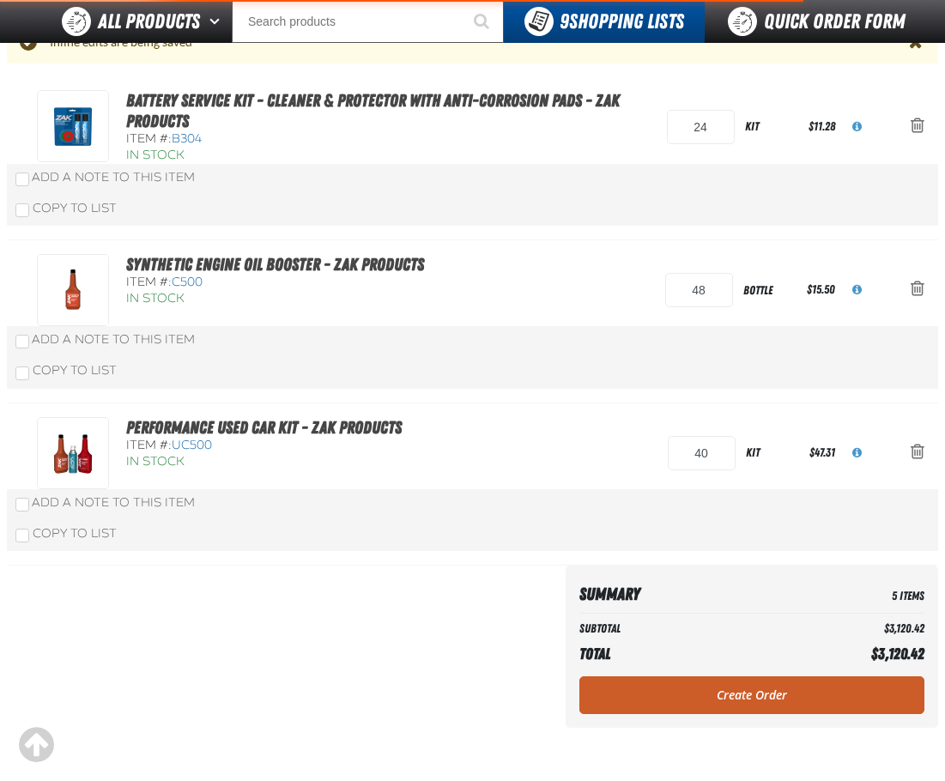
scroll to position [685, 0]
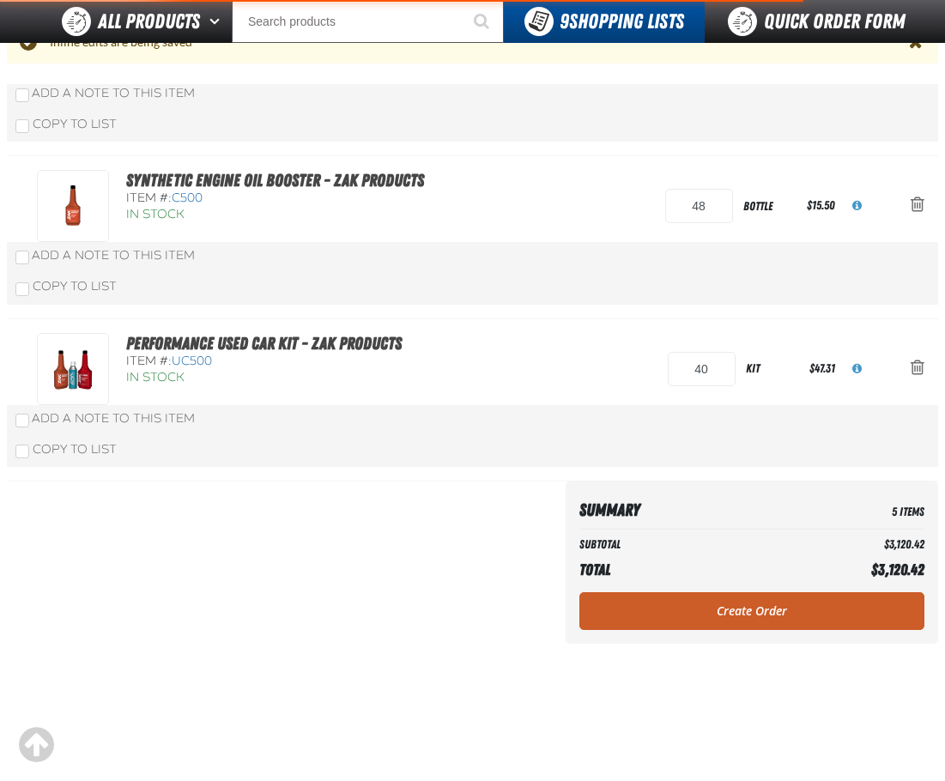
click at [640, 445] on div "Copy To List" at bounding box center [472, 449] width 931 height 33
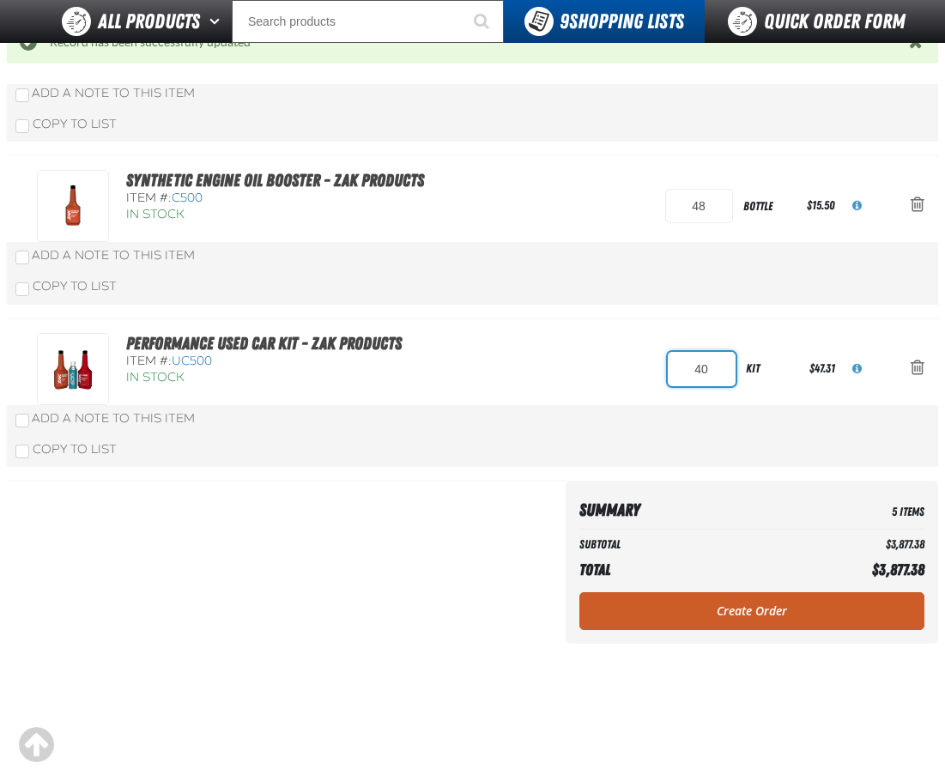
click at [670, 371] on input "40" at bounding box center [702, 369] width 68 height 34
click at [671, 371] on input "40" at bounding box center [702, 369] width 68 height 34
type input "32"
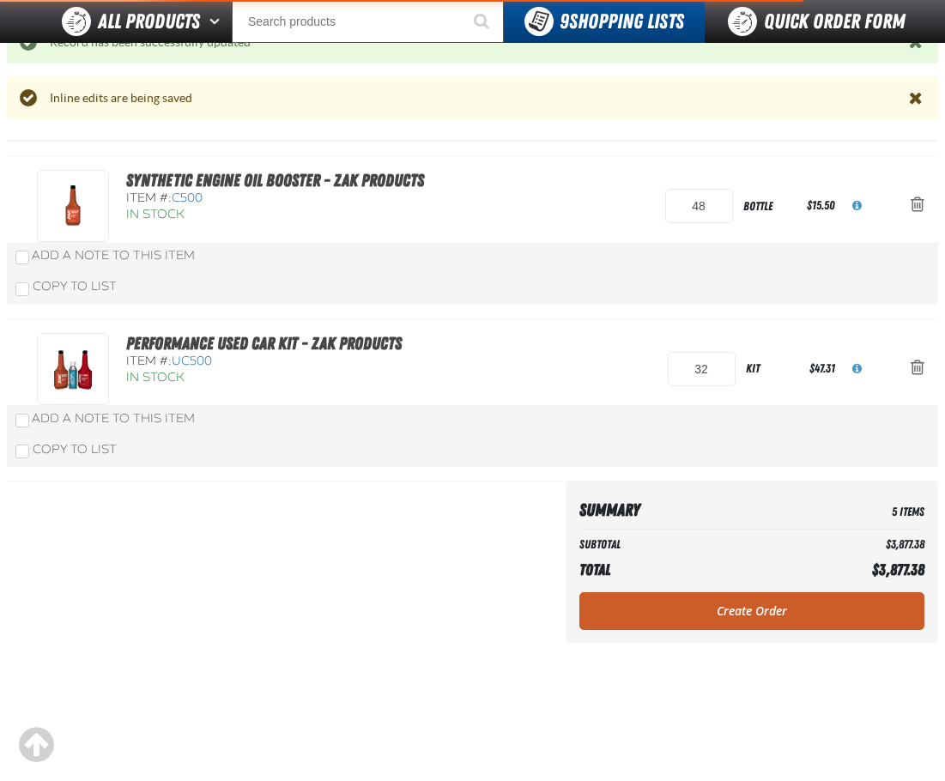
click at [591, 433] on div "Copy To List" at bounding box center [472, 449] width 931 height 33
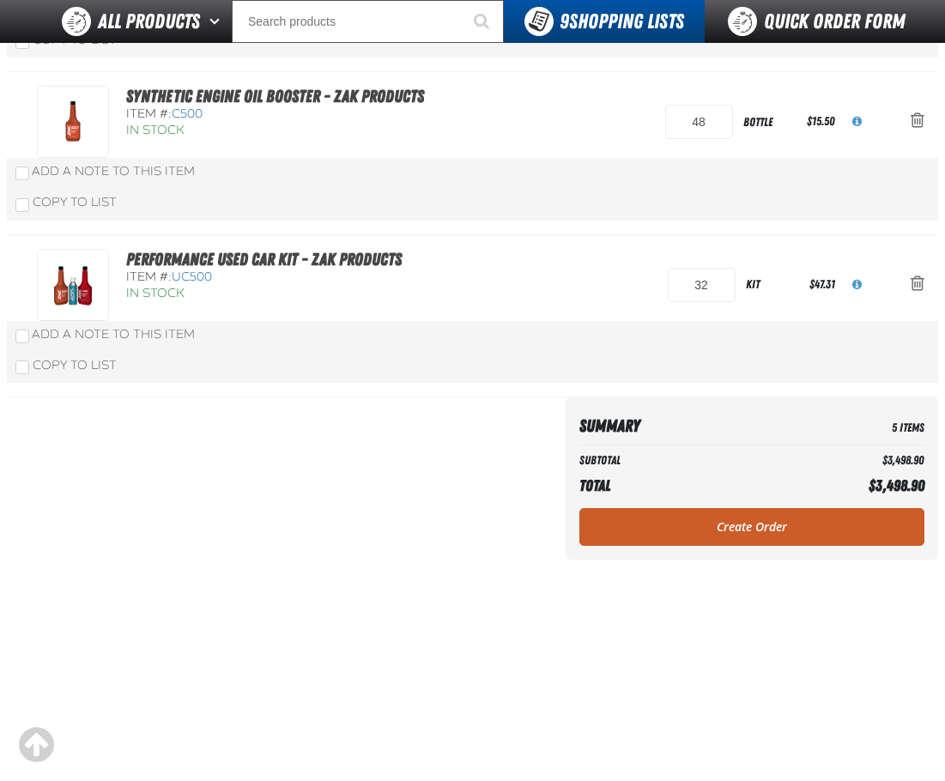
scroll to position [601, 0]
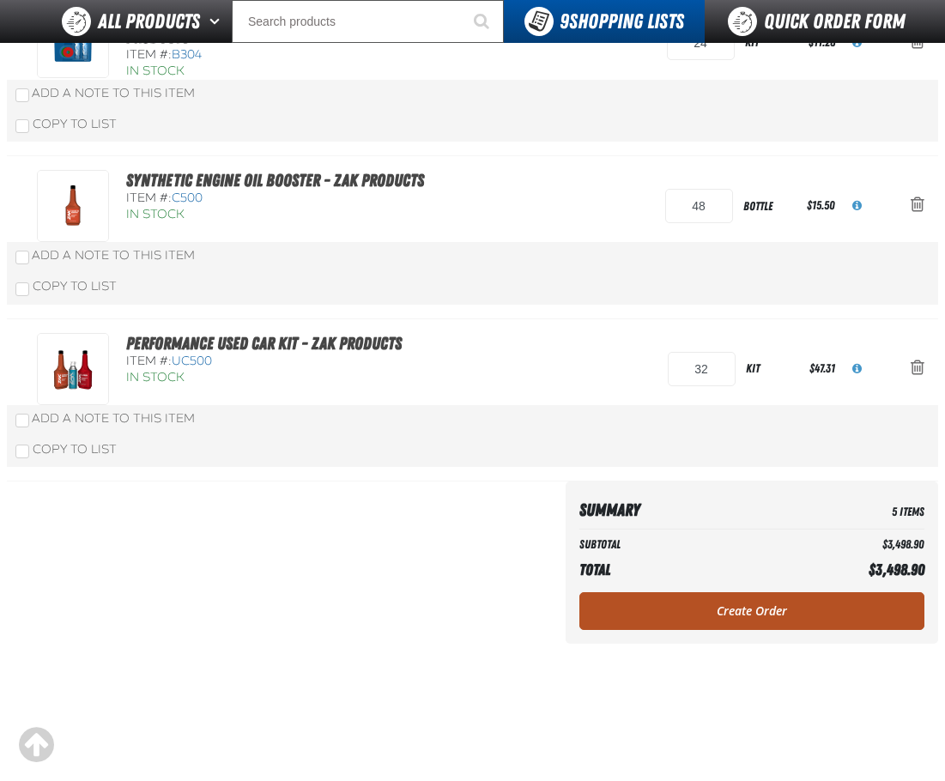
click at [751, 626] on link "Create Order" at bounding box center [751, 611] width 345 height 38
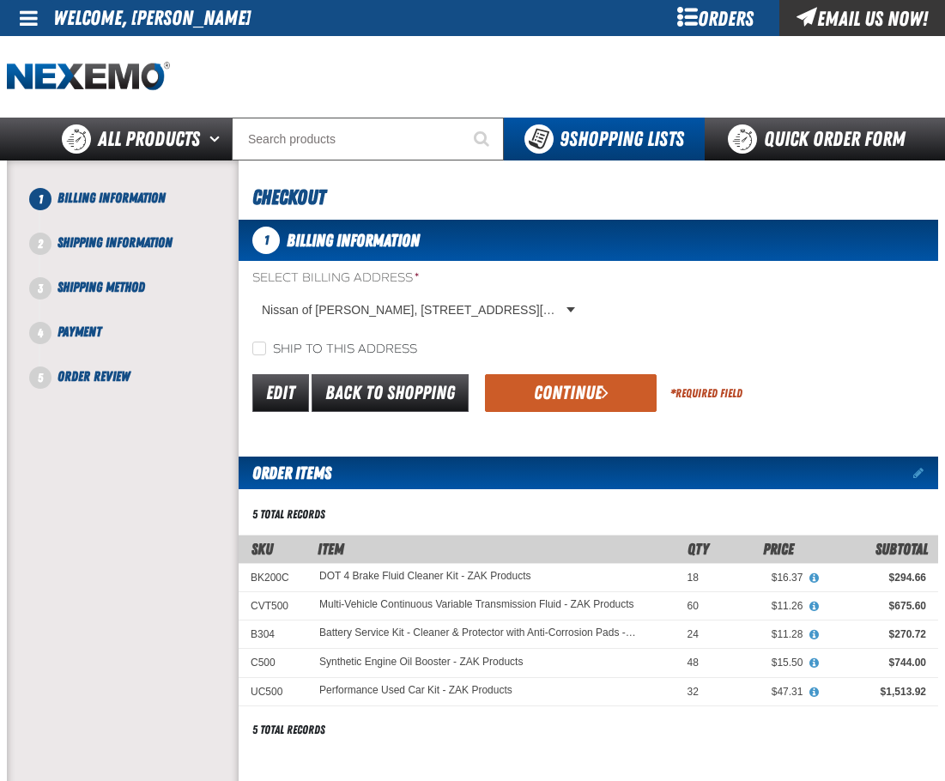
click at [560, 378] on button "Continue" at bounding box center [571, 393] width 172 height 38
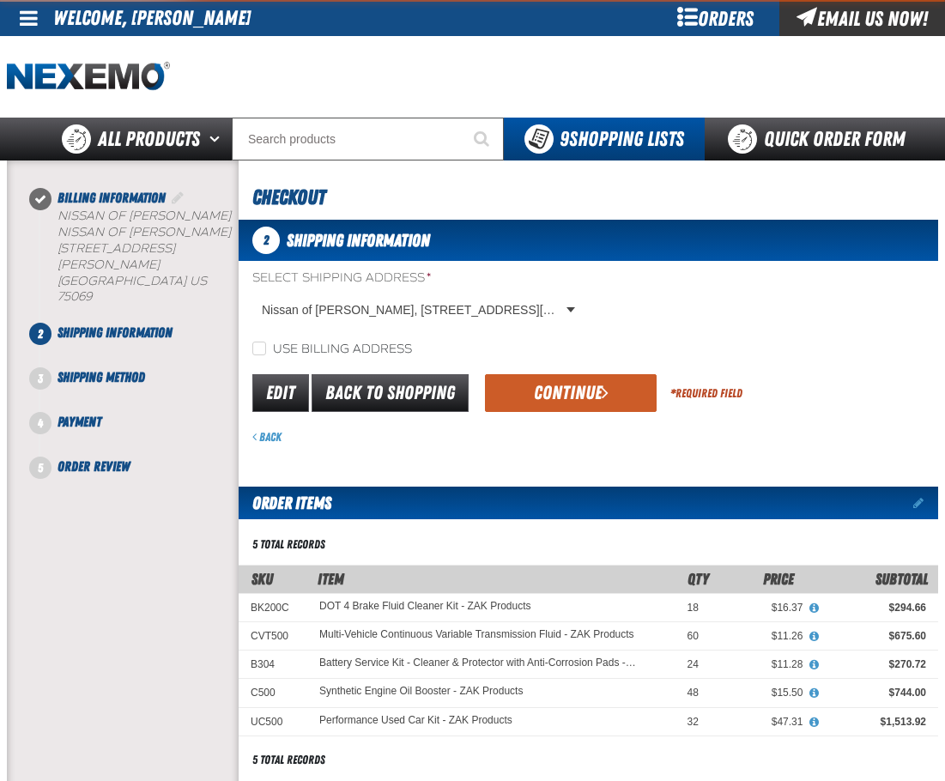
click at [371, 352] on label "Use billing address" at bounding box center [332, 350] width 160 height 16
click at [266, 352] on input "Use billing address" at bounding box center [259, 349] width 14 height 14
checkbox input "true"
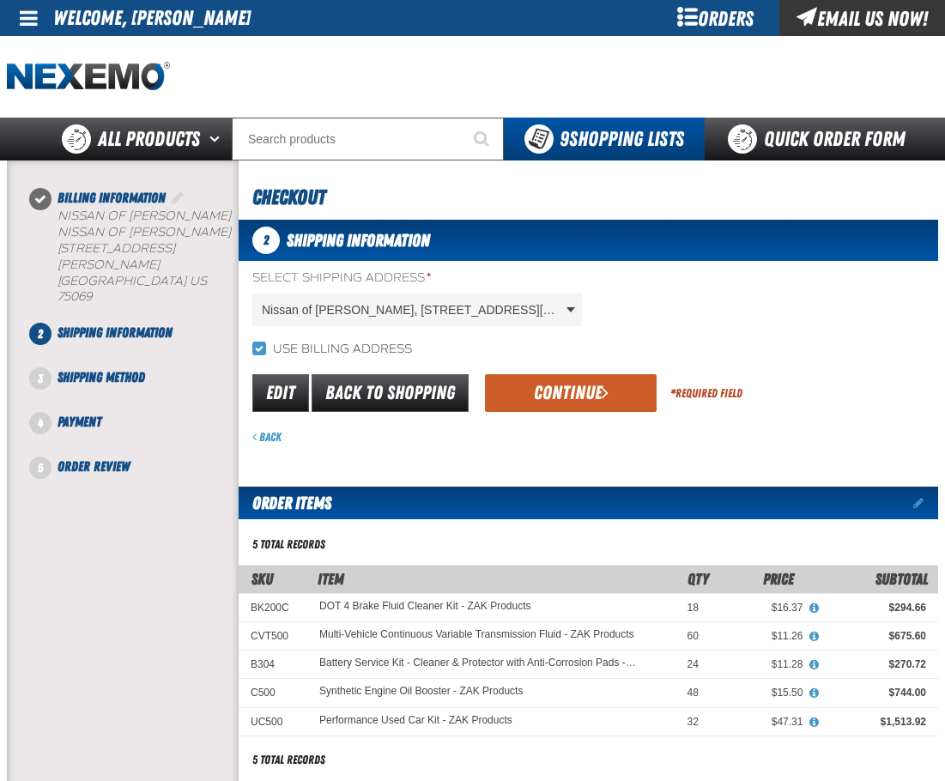
click at [541, 410] on button "Continue" at bounding box center [571, 393] width 172 height 38
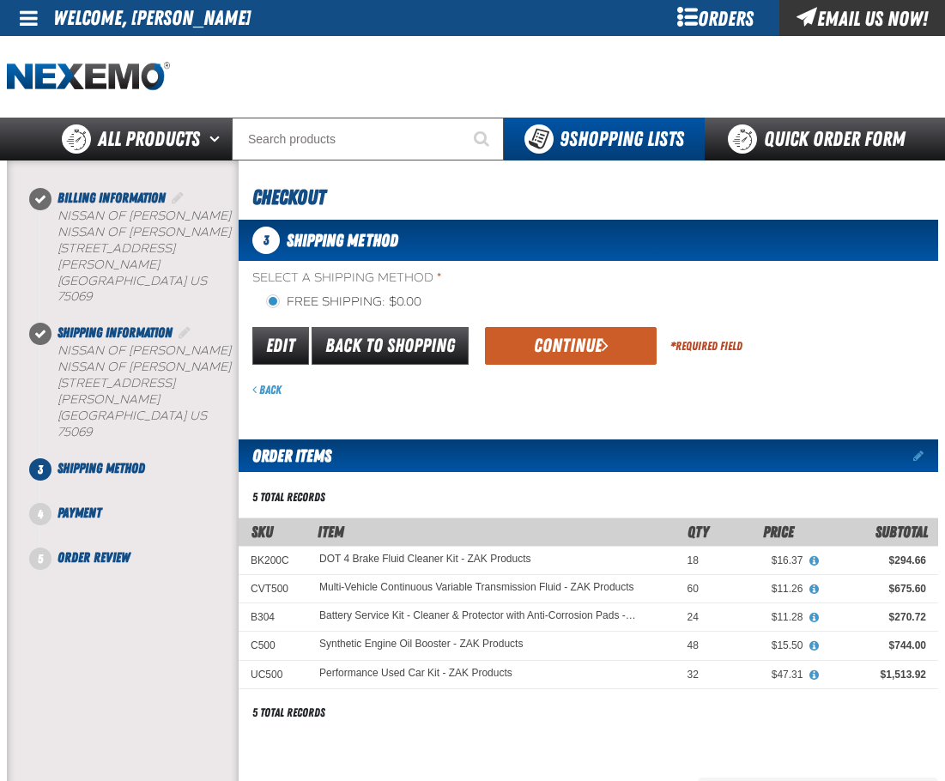
click at [576, 350] on button "Continue" at bounding box center [571, 346] width 172 height 38
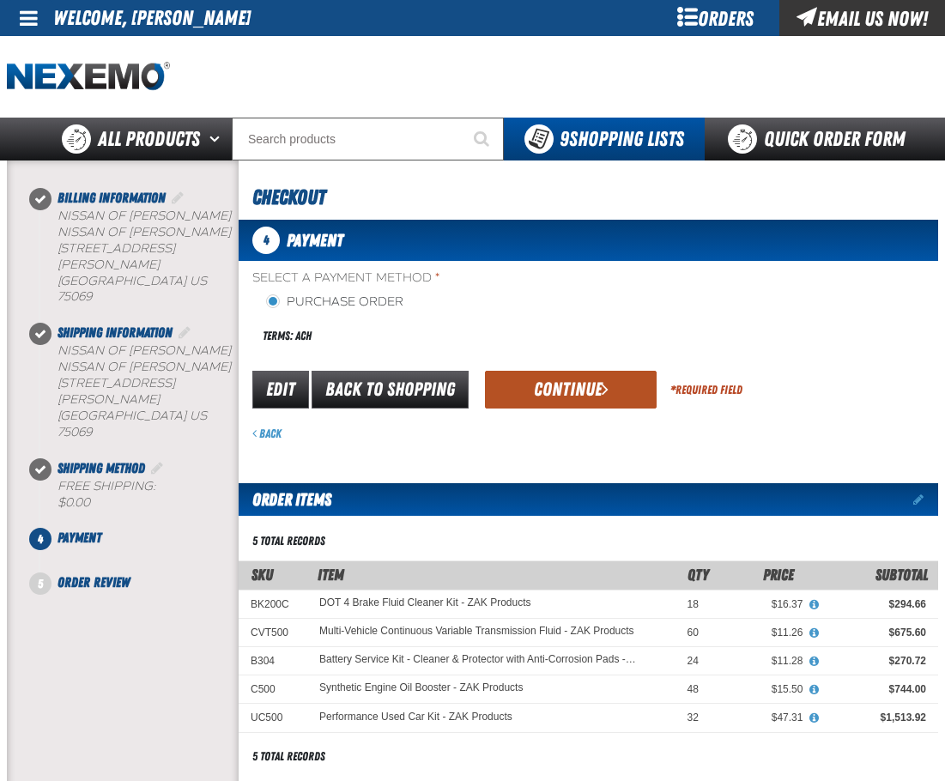
click at [578, 375] on button "Continue" at bounding box center [571, 390] width 172 height 38
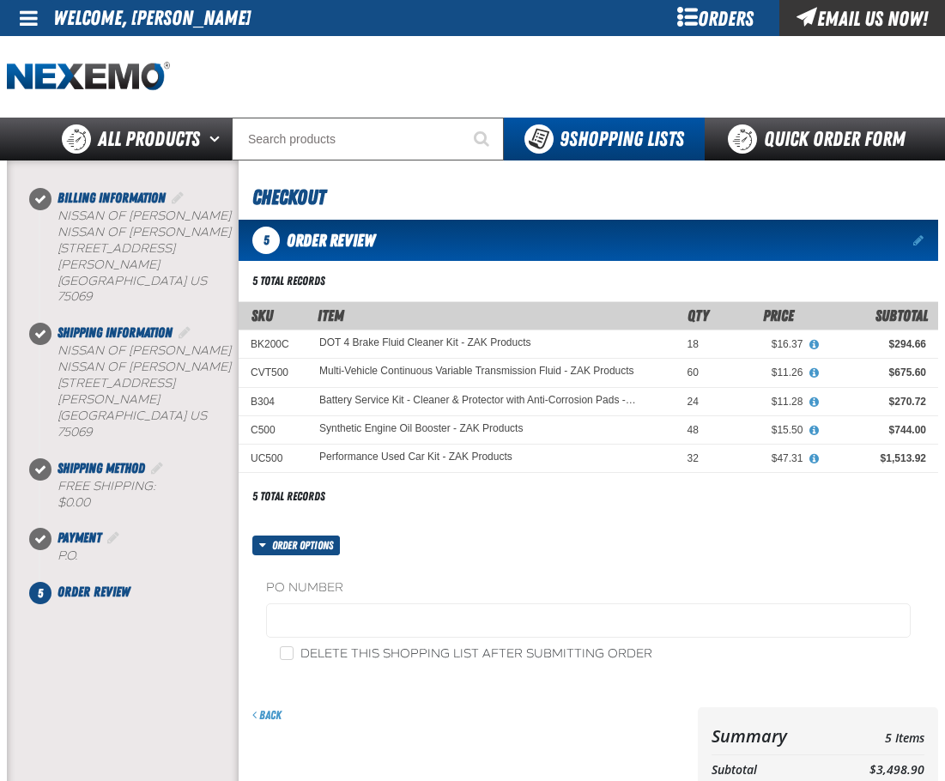
scroll to position [401, 0]
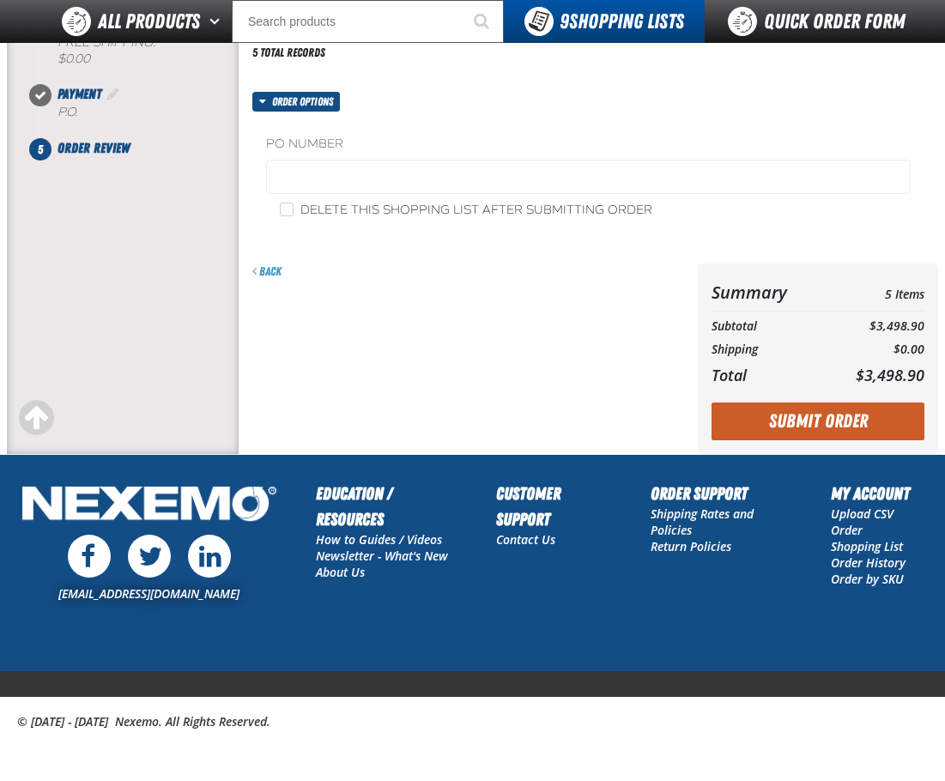
click at [774, 414] on button "Submit Order" at bounding box center [817, 421] width 213 height 38
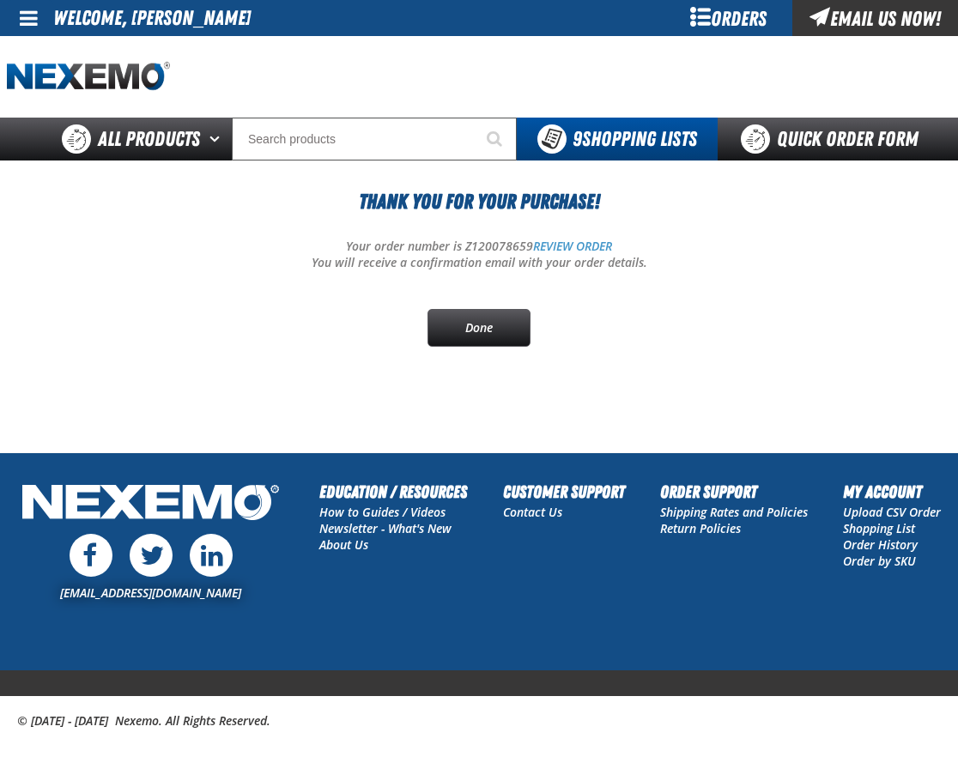
drag, startPoint x: 197, startPoint y: 295, endPoint x: 209, endPoint y: 283, distance: 16.4
click at [198, 295] on div "Thank You For Your Purchase! Your order number is Z120078659 REVIEW ORDER You w…" at bounding box center [479, 266] width 944 height 160
click at [130, 57] on div at bounding box center [479, 77] width 944 height 82
